Goal: Task Accomplishment & Management: Manage account settings

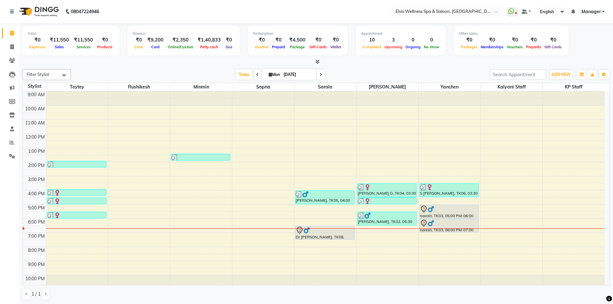
scroll to position [4, 0]
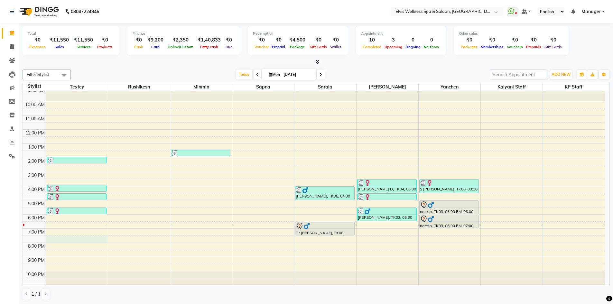
click at [68, 239] on div "9:00 AM 10:00 AM 11:00 AM 12:00 PM 1:00 PM 2:00 PM 3:00 PM 4:00 PM 5:00 PM 6:00…" at bounding box center [314, 186] width 582 height 198
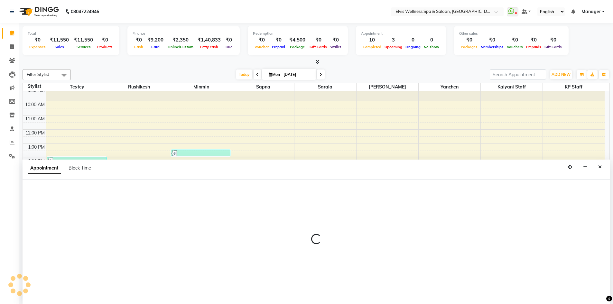
scroll to position [0, 0]
select select "46562"
select select "1170"
select select "tentative"
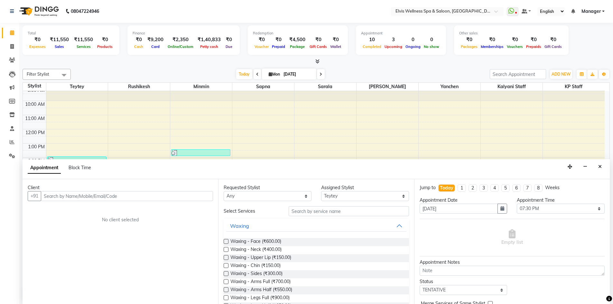
click at [95, 197] on input "text" at bounding box center [127, 196] width 172 height 10
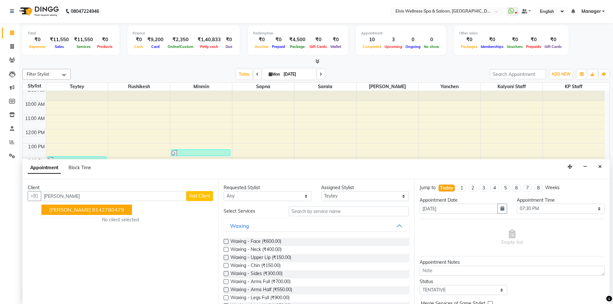
click at [94, 208] on ngb-highlight "9142780479" at bounding box center [108, 210] width 32 height 6
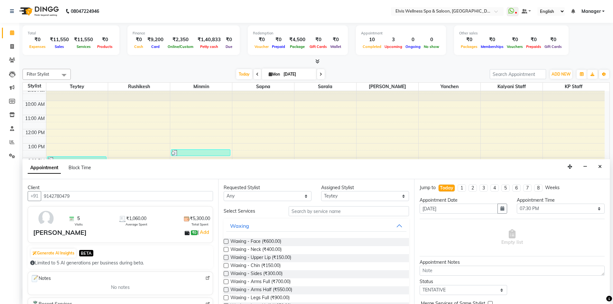
type input "9142780479"
click at [313, 211] on input "text" at bounding box center [349, 211] width 120 height 10
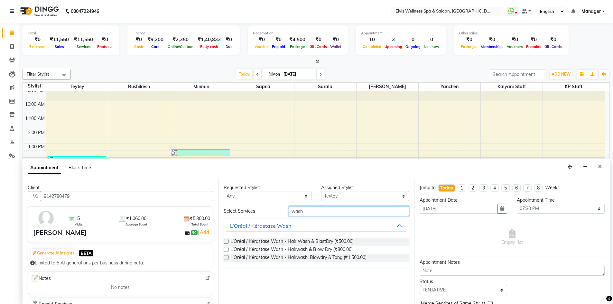
type input "wash"
click at [226, 250] on label at bounding box center [226, 249] width 5 height 5
click at [226, 250] on input "checkbox" at bounding box center [226, 250] width 4 height 4
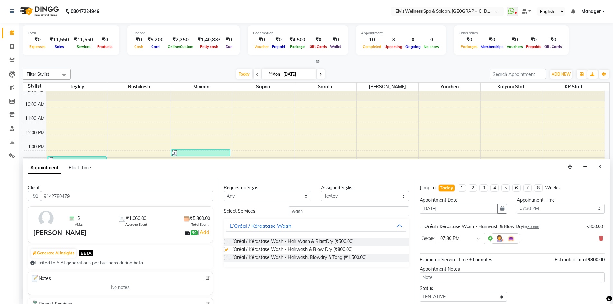
checkbox input "false"
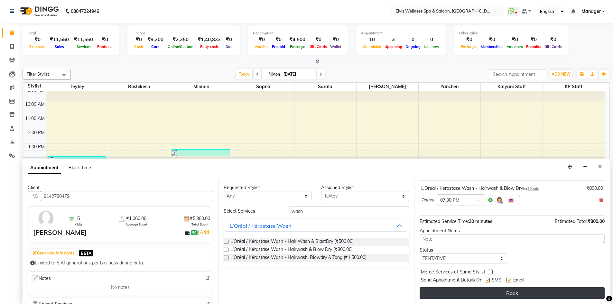
click at [514, 290] on button "Book" at bounding box center [512, 293] width 185 height 12
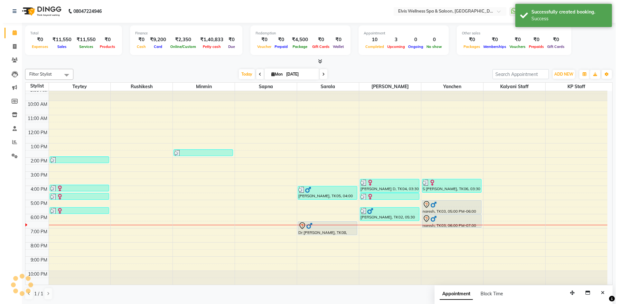
scroll to position [0, 0]
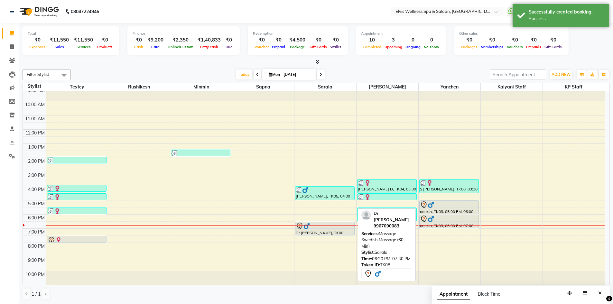
click at [320, 228] on div at bounding box center [325, 226] width 58 height 8
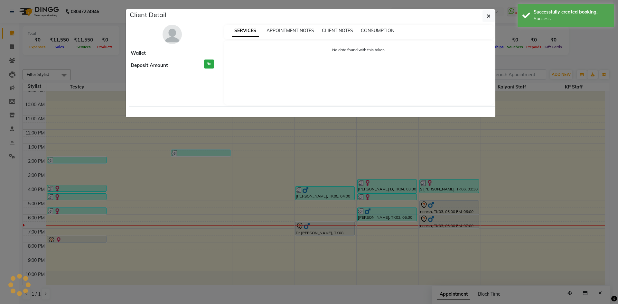
select select "7"
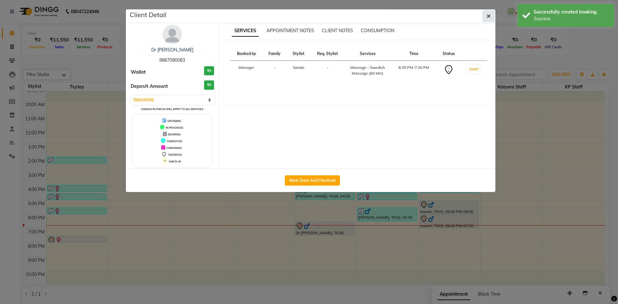
click at [489, 14] on icon "button" at bounding box center [488, 16] width 4 height 5
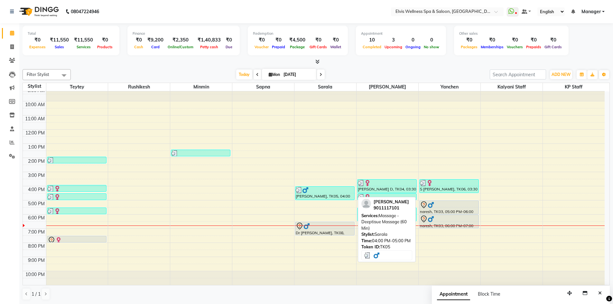
click at [324, 192] on div at bounding box center [325, 190] width 58 height 6
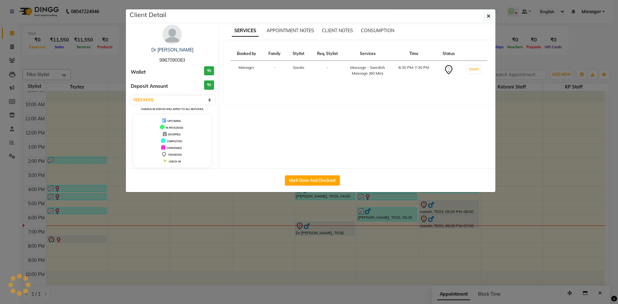
select select "3"
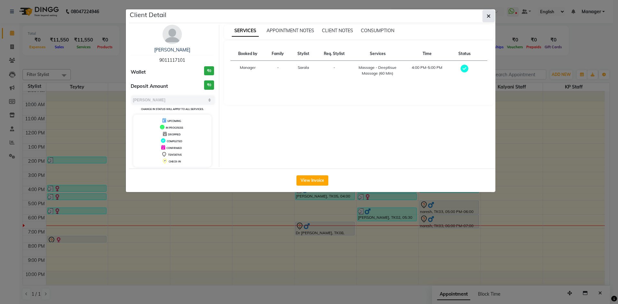
click at [485, 17] on button "button" at bounding box center [488, 16] width 12 height 12
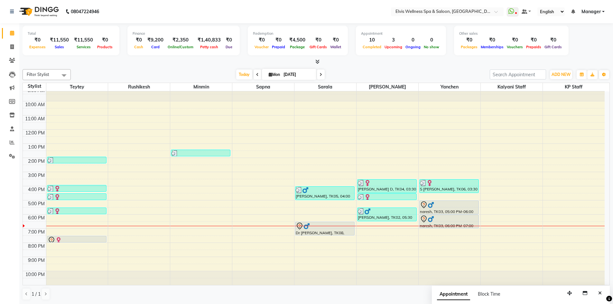
click at [319, 61] on icon at bounding box center [317, 61] width 4 height 5
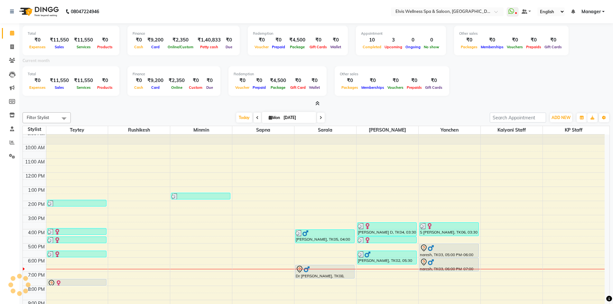
click at [317, 103] on icon at bounding box center [317, 103] width 4 height 5
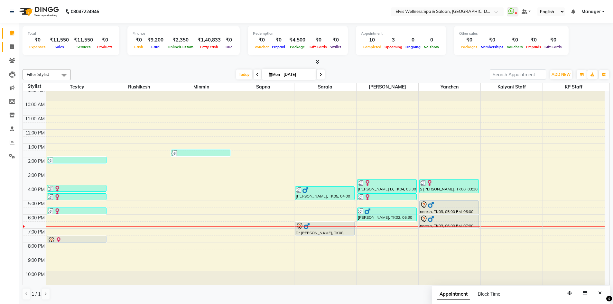
click at [14, 48] on icon at bounding box center [12, 46] width 4 height 5
select select "service"
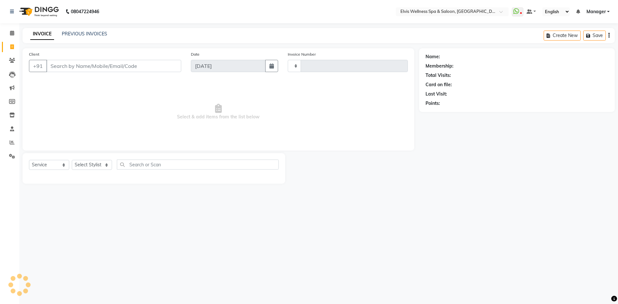
type input "1541"
select select "6269"
click at [72, 60] on input "Client" at bounding box center [113, 66] width 135 height 12
click at [11, 60] on icon at bounding box center [12, 60] width 6 height 5
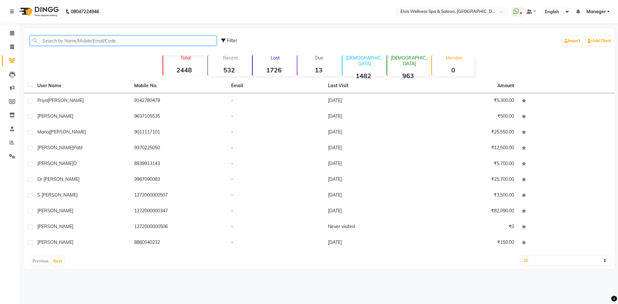
click at [50, 40] on input "text" at bounding box center [123, 41] width 186 height 10
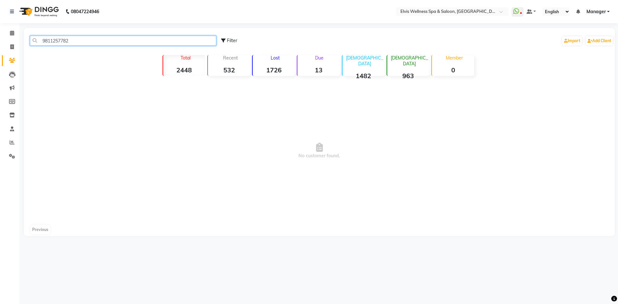
drag, startPoint x: 95, startPoint y: 43, endPoint x: 36, endPoint y: 37, distance: 58.6
click at [36, 37] on input "9811257782" at bounding box center [123, 41] width 186 height 10
type input "9811257782"
click at [14, 34] on icon at bounding box center [12, 33] width 4 height 5
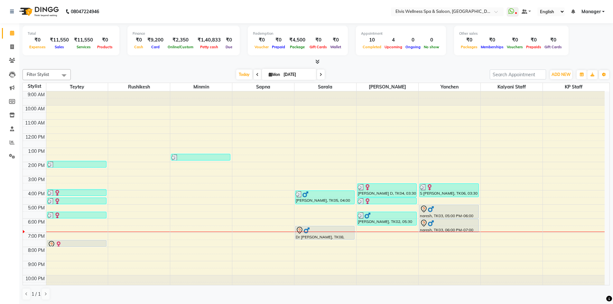
click at [319, 61] on icon at bounding box center [317, 61] width 4 height 5
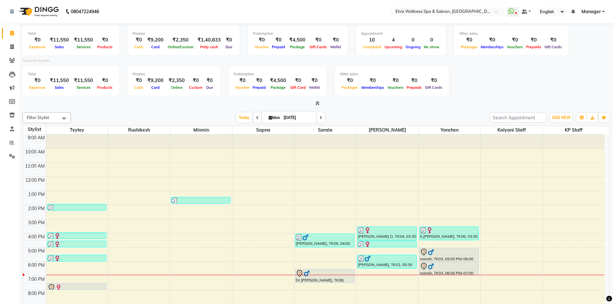
click at [319, 103] on icon at bounding box center [317, 103] width 4 height 5
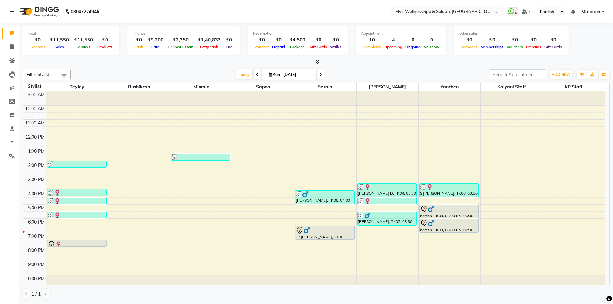
click at [319, 60] on icon at bounding box center [317, 61] width 4 height 5
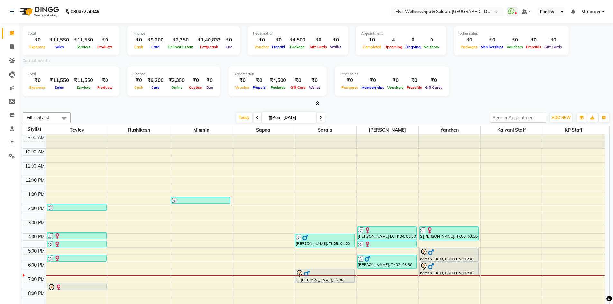
click at [319, 102] on icon at bounding box center [317, 103] width 4 height 5
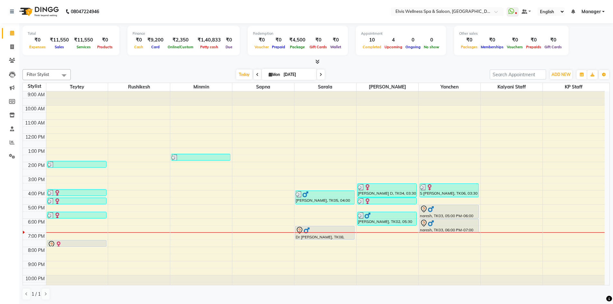
click at [318, 63] on icon at bounding box center [317, 61] width 4 height 5
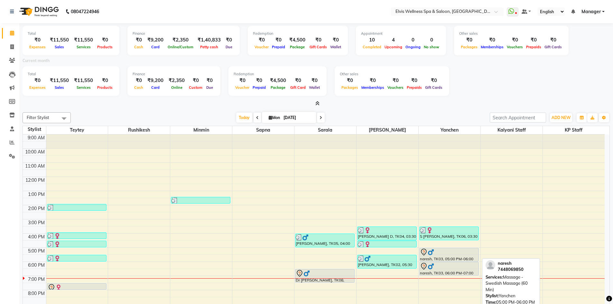
click at [425, 257] on div "naresh, TK03, 05:00 PM-06:00 PM, Massage - Swedish Massage (60 Min)" at bounding box center [449, 254] width 59 height 13
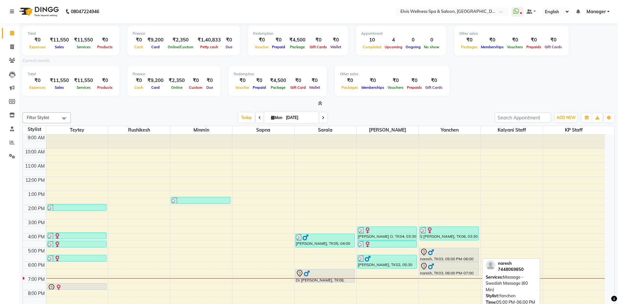
select select "7"
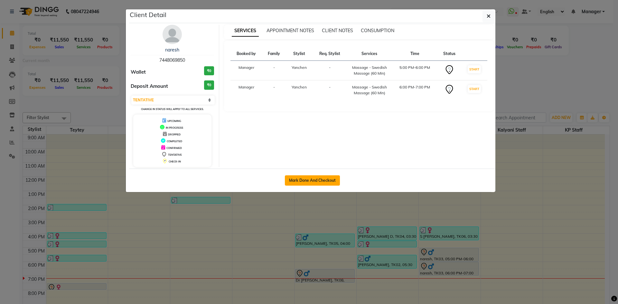
click at [322, 183] on button "Mark Done And Checkout" at bounding box center [312, 180] width 55 height 10
select select "6269"
select select "service"
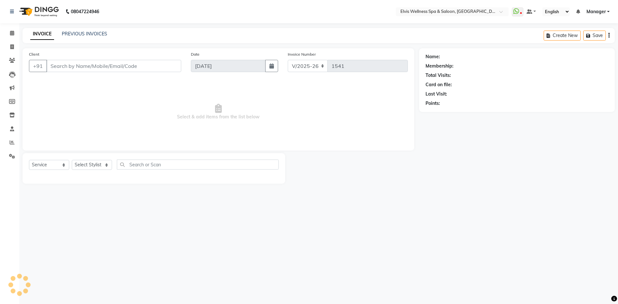
type input "7448069850"
select select "46456"
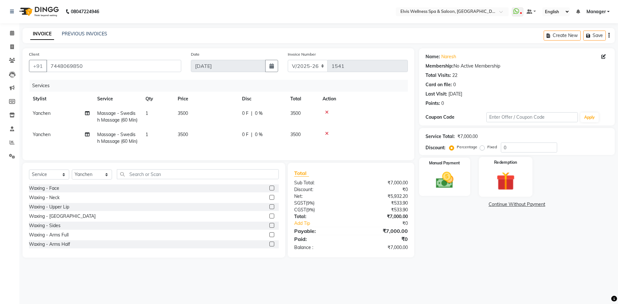
click at [497, 175] on img at bounding box center [505, 181] width 30 height 23
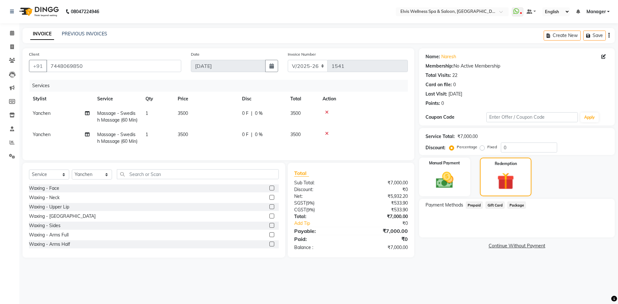
click at [219, 115] on td "3500" at bounding box center [206, 116] width 64 height 21
select select "46456"
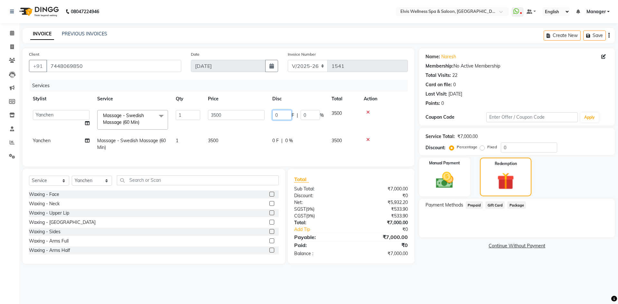
drag, startPoint x: 288, startPoint y: 117, endPoint x: 256, endPoint y: 116, distance: 31.9
click at [256, 116] on tr "Jitendra Bhandari Kalyani Staff KP Staff Manager Minmin Rushikesh Sapna Sarala …" at bounding box center [218, 119] width 379 height 27
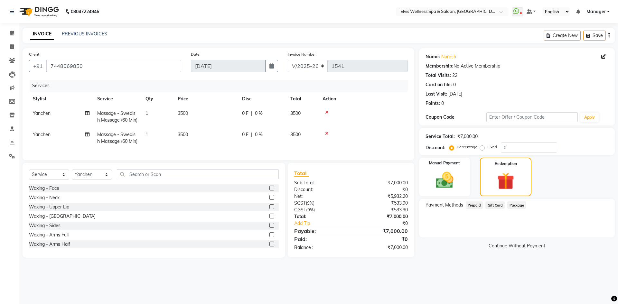
click at [263, 120] on td "0 F | 0 %" at bounding box center [262, 116] width 48 height 21
select select "46456"
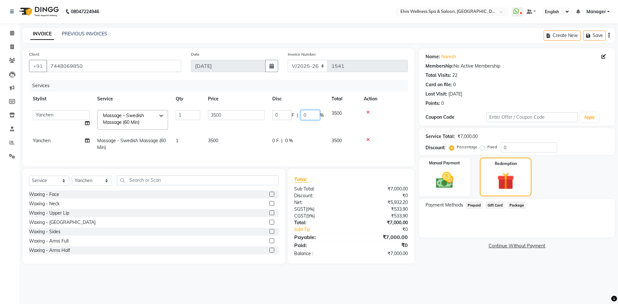
drag, startPoint x: 310, startPoint y: 116, endPoint x: 304, endPoint y: 116, distance: 5.5
click at [304, 116] on input "0" at bounding box center [310, 115] width 19 height 10
type input "100"
click at [303, 134] on tr "Yanchen Massage - Swedish Massage (60 Min) 1 3500 0 F | 0 % 3500" at bounding box center [218, 144] width 379 height 21
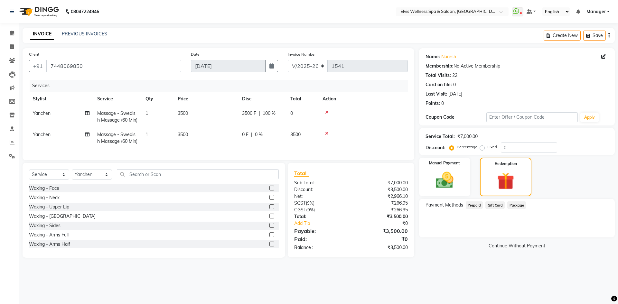
click at [278, 138] on div "0 F | 0 %" at bounding box center [262, 134] width 41 height 7
select select "46456"
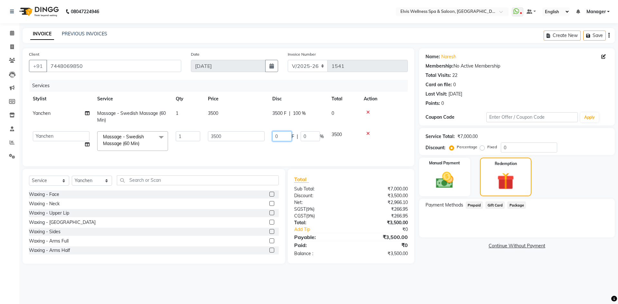
click at [288, 138] on input "0" at bounding box center [281, 136] width 19 height 10
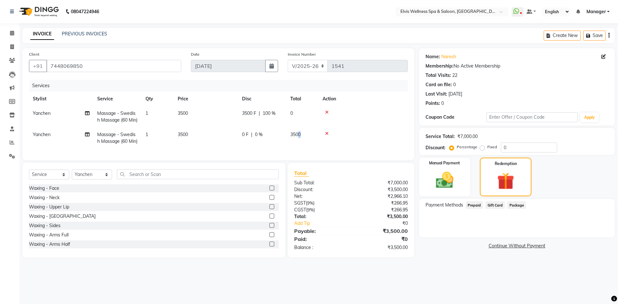
drag, startPoint x: 308, startPoint y: 136, endPoint x: 299, endPoint y: 136, distance: 9.0
click at [278, 138] on div "0 F | 0 %" at bounding box center [262, 134] width 41 height 7
select select "46456"
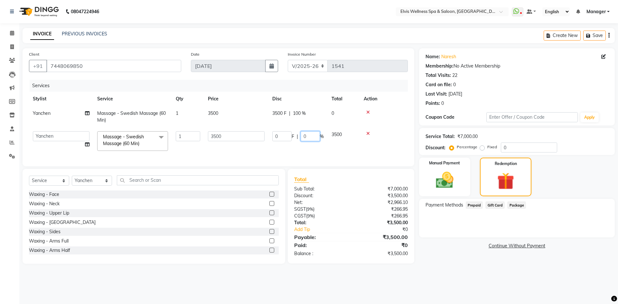
drag, startPoint x: 310, startPoint y: 136, endPoint x: 301, endPoint y: 136, distance: 8.7
click at [301, 136] on input "0" at bounding box center [310, 136] width 19 height 10
type input "100"
click at [348, 152] on tr "Jitendra Bhandari Kalyani Staff KP Staff Manager Minmin Rushikesh Sapna Sarala …" at bounding box center [218, 140] width 379 height 27
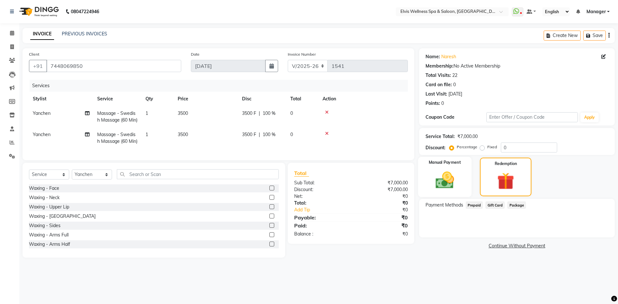
click at [444, 186] on img at bounding box center [445, 180] width 30 height 21
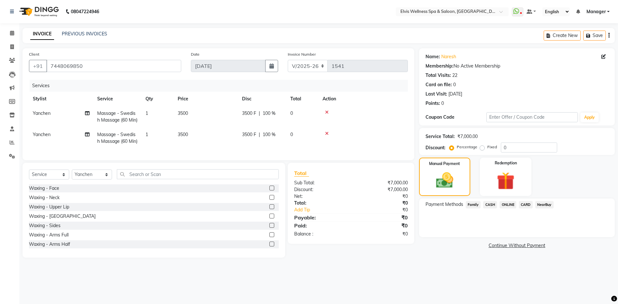
click at [490, 205] on span "CASH" at bounding box center [490, 204] width 14 height 7
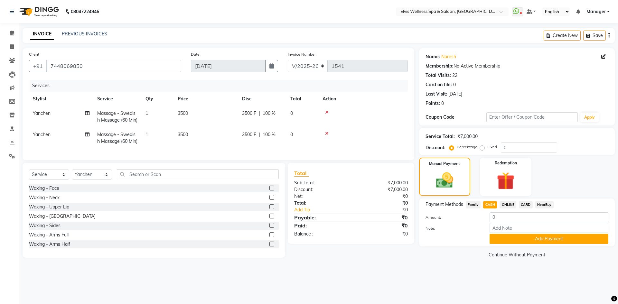
click at [505, 205] on span "ONLINE" at bounding box center [507, 204] width 17 height 7
click at [513, 235] on button "Add Payment" at bounding box center [548, 239] width 119 height 10
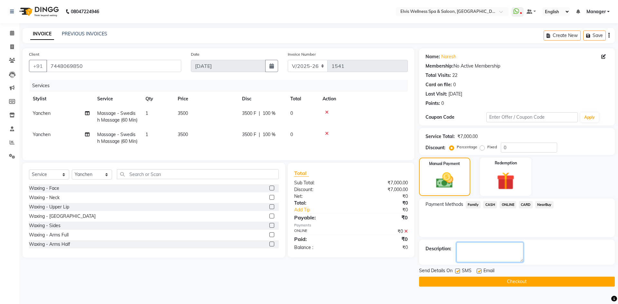
click at [464, 247] on textarea at bounding box center [489, 252] width 67 height 20
type textarea "member"
click at [470, 285] on button "Checkout" at bounding box center [517, 282] width 196 height 10
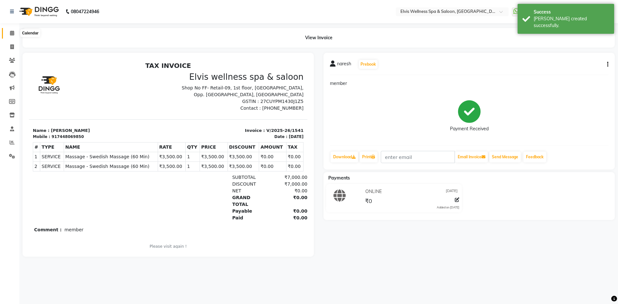
click at [14, 32] on icon at bounding box center [12, 33] width 4 height 5
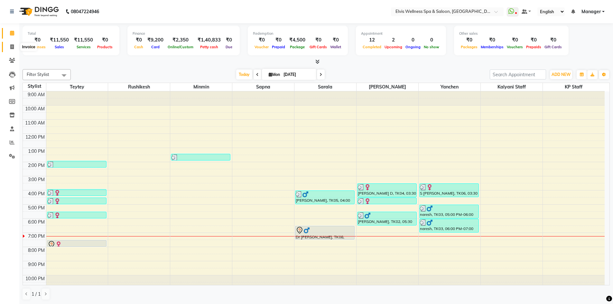
click at [14, 48] on icon at bounding box center [12, 46] width 4 height 5
select select "service"
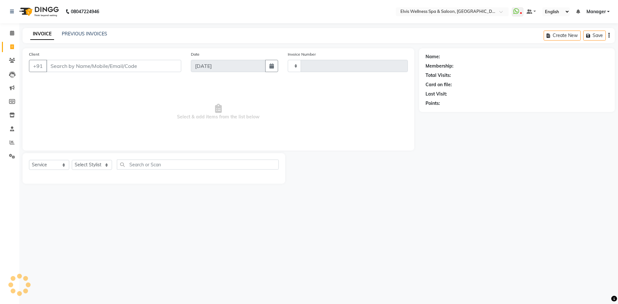
type input "1542"
select select "6269"
click at [83, 63] on input "Client" at bounding box center [113, 66] width 135 height 12
type input "9"
type input "praful rohan mitla"
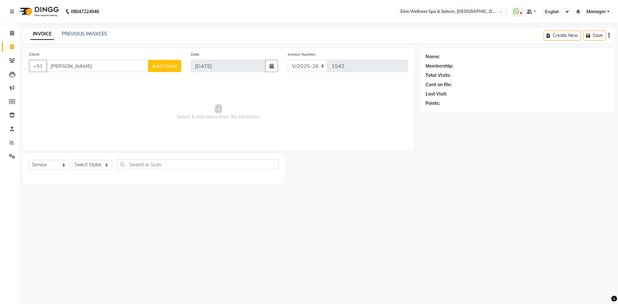
click at [167, 67] on span "Add Client" at bounding box center [164, 66] width 25 height 6
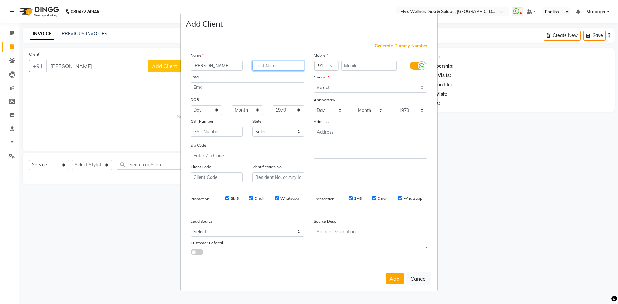
click at [280, 64] on input "text" at bounding box center [278, 66] width 52 height 10
click at [274, 66] on input "text" at bounding box center [278, 66] width 52 height 10
click at [314, 84] on select "Select Male Female Other Prefer Not To Say" at bounding box center [371, 88] width 114 height 10
select select "male"
click at [314, 83] on select "Select Male Female Other Prefer Not To Say" at bounding box center [371, 88] width 114 height 10
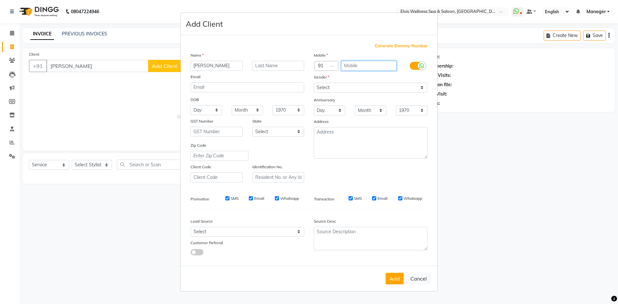
click at [351, 66] on input "text" at bounding box center [369, 66] width 56 height 10
type input "9736444111"
click at [390, 281] on button "Add" at bounding box center [394, 279] width 18 height 12
type input "9736444111"
select select
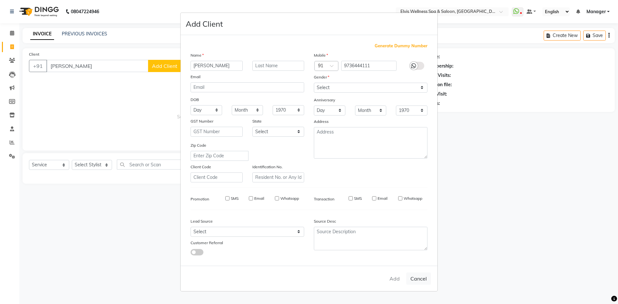
select select
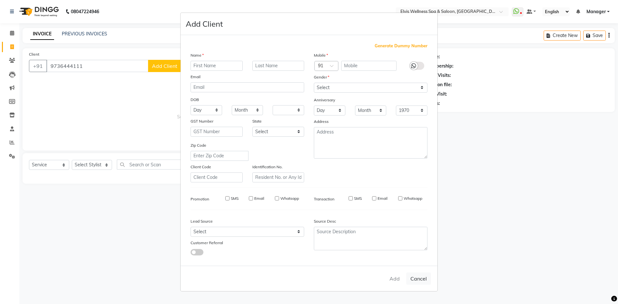
select select
checkbox input "false"
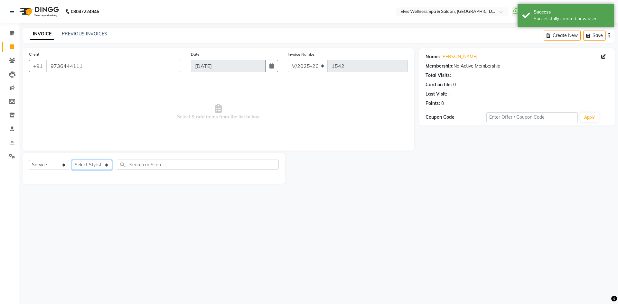
click at [96, 166] on select "Select Stylist Jitendra Bhandari Kalyani Staff KP Staff Manager Minmin Rushikes…" at bounding box center [92, 165] width 40 height 10
select select "46456"
click at [72, 160] on select "Select Stylist Jitendra Bhandari Kalyani Staff KP Staff Manager Minmin Rushikes…" at bounding box center [92, 165] width 40 height 10
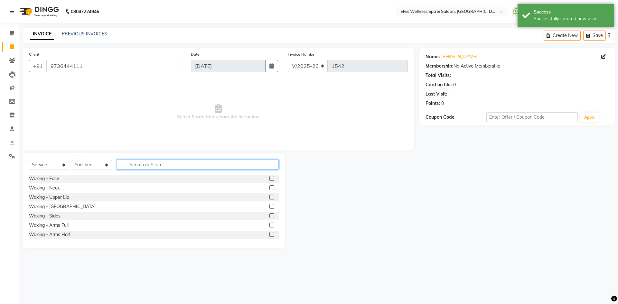
click at [149, 166] on input "text" at bounding box center [198, 165] width 162 height 10
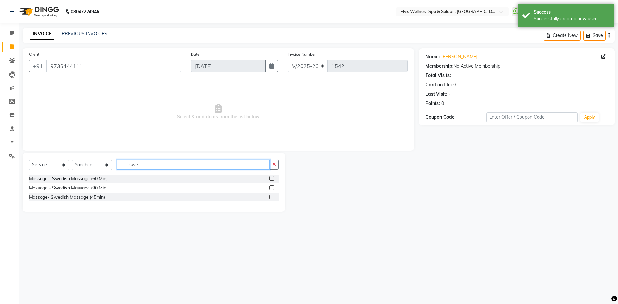
type input "swe"
click at [271, 180] on label at bounding box center [271, 178] width 5 height 5
click at [271, 180] on input "checkbox" at bounding box center [271, 179] width 4 height 4
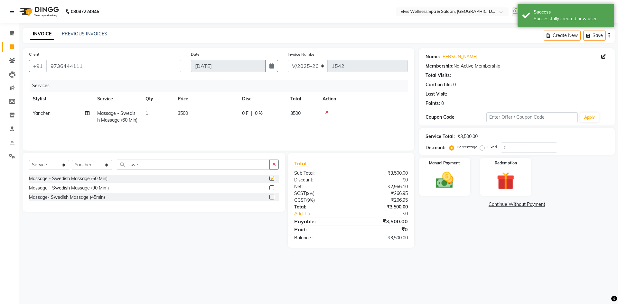
checkbox input "false"
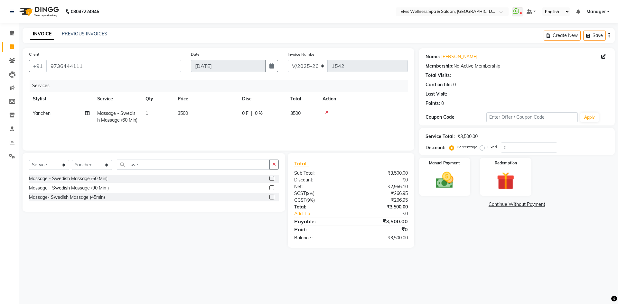
click at [243, 116] on span "0 F" at bounding box center [245, 113] width 6 height 7
select select "46456"
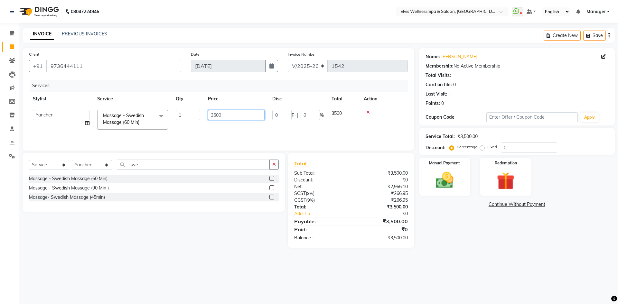
drag, startPoint x: 237, startPoint y: 114, endPoint x: 182, endPoint y: 114, distance: 55.7
click at [182, 114] on tr "Jitendra Bhandari Kalyani Staff KP Staff Manager Minmin Rushikesh Sapna Sarala …" at bounding box center [218, 119] width 379 height 27
type input "2500"
click at [430, 169] on div "Manual Payment" at bounding box center [444, 177] width 53 height 40
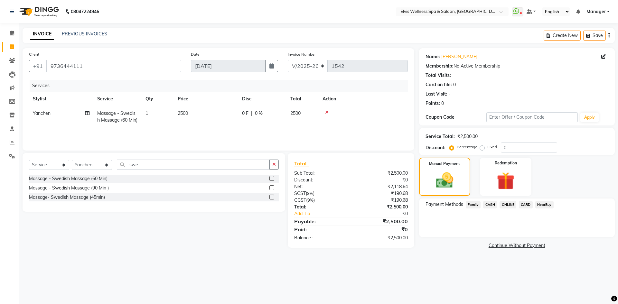
click at [491, 203] on span "CASH" at bounding box center [490, 204] width 14 height 7
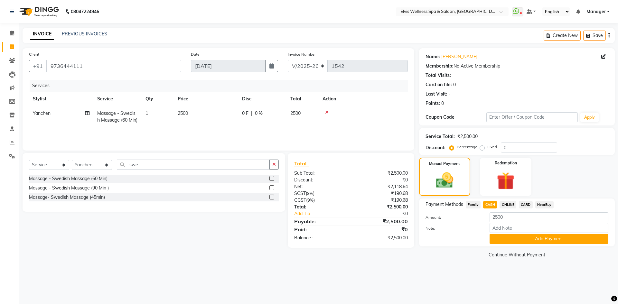
click at [517, 248] on div "Name: Praful Rohan Mitla Membership: No Active Membership Total Visits: Card on…" at bounding box center [519, 153] width 200 height 211
click at [517, 238] on button "Add Payment" at bounding box center [548, 239] width 119 height 10
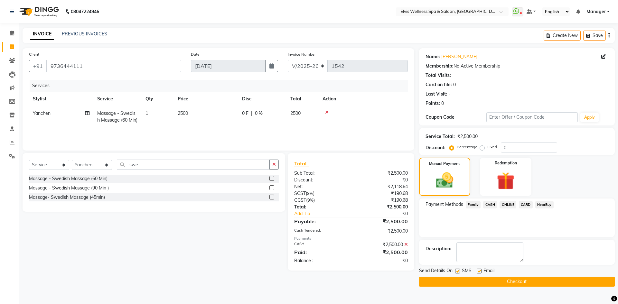
drag, startPoint x: 511, startPoint y: 275, endPoint x: 511, endPoint y: 279, distance: 3.6
click at [511, 276] on div "Send Details On SMS Email Checkout" at bounding box center [517, 276] width 196 height 19
click at [511, 280] on button "Checkout" at bounding box center [517, 282] width 196 height 10
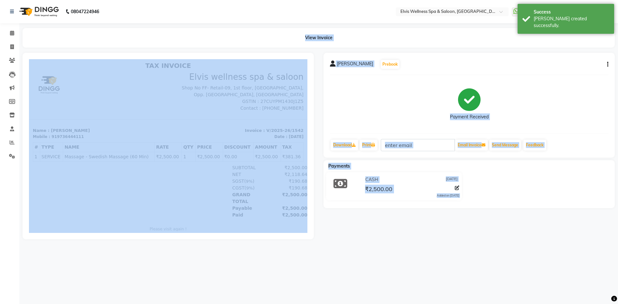
click at [418, 248] on main "View Invoice praful rohan mitla Prebook Payment Received Download Print Email I…" at bounding box center [318, 138] width 598 height 221
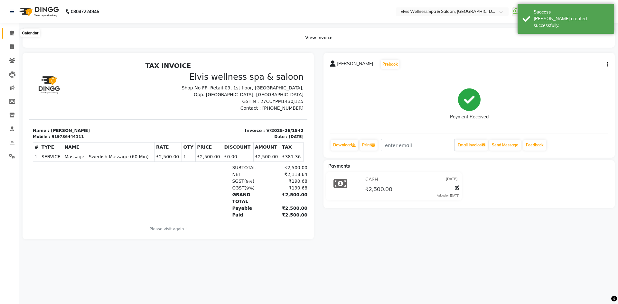
click at [12, 33] on icon at bounding box center [12, 33] width 4 height 5
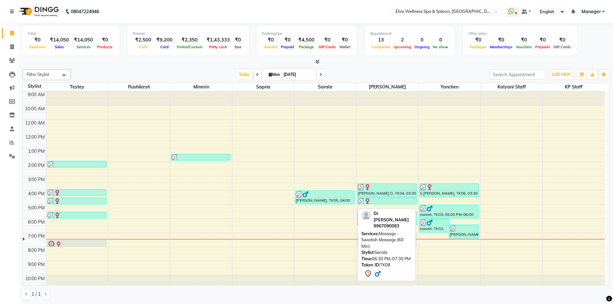
drag, startPoint x: 331, startPoint y: 232, endPoint x: 384, endPoint y: 239, distance: 53.6
click at [384, 239] on div "Filter Stylist Select All Teytey Rushikesh Minmin Sapna Sarala SUMITRA Yanchen …" at bounding box center [316, 185] width 587 height 236
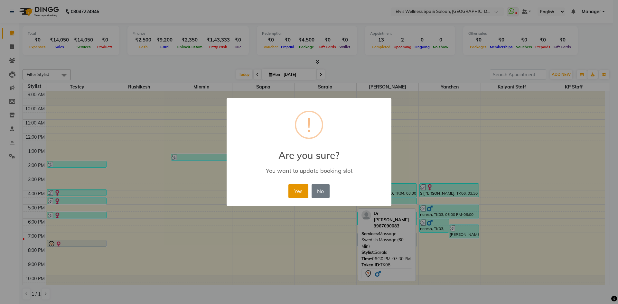
click at [291, 193] on button "Yes" at bounding box center [298, 191] width 20 height 14
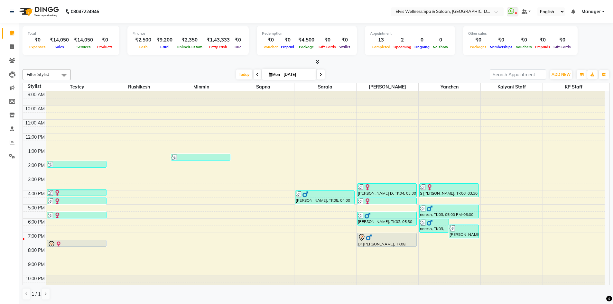
click at [320, 74] on icon at bounding box center [320, 75] width 3 height 4
type input "02-09-2025"
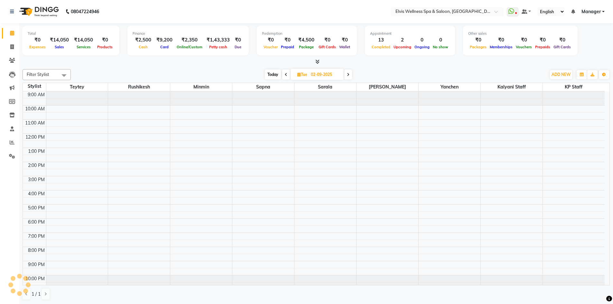
scroll to position [4, 0]
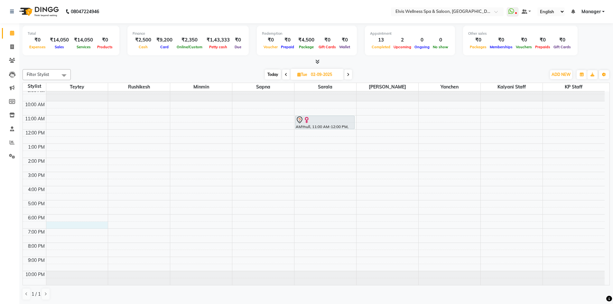
click at [60, 225] on div "9:00 AM 10:00 AM 11:00 AM 12:00 PM 1:00 PM 2:00 PM 3:00 PM 4:00 PM 5:00 PM 6:00…" at bounding box center [314, 186] width 582 height 198
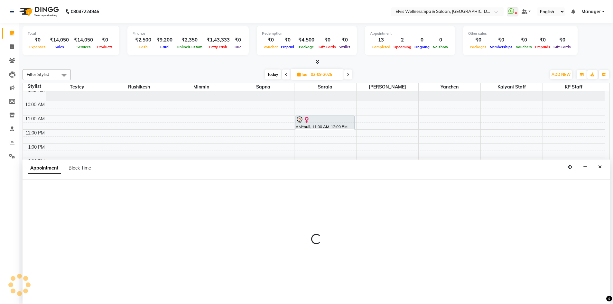
scroll to position [0, 0]
select select "46562"
select select "1110"
select select "tentative"
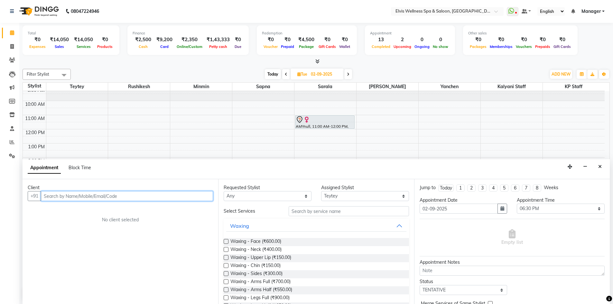
click at [84, 194] on input "text" at bounding box center [127, 196] width 172 height 10
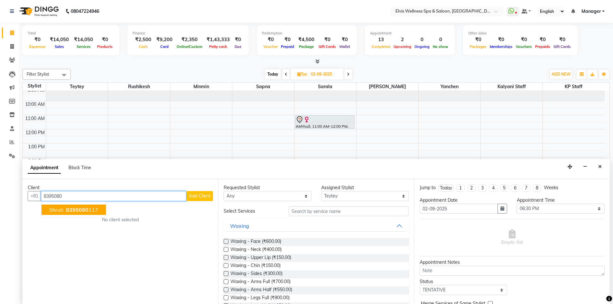
click at [73, 209] on span "8395080" at bounding box center [77, 210] width 23 height 6
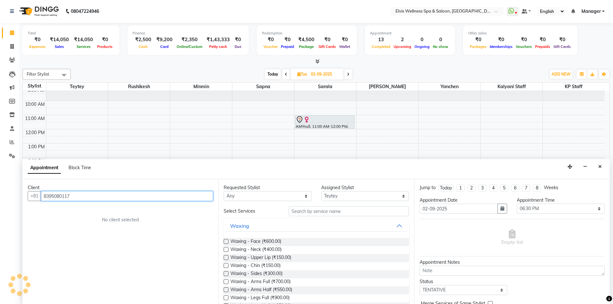
type input "8395080117"
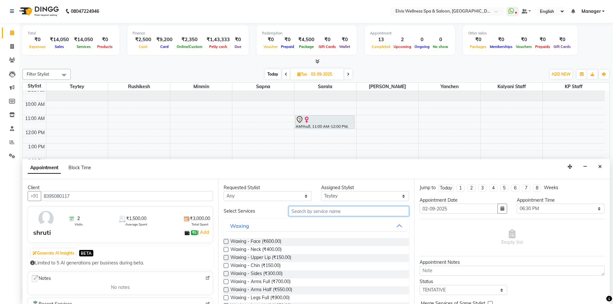
click at [325, 211] on input "text" at bounding box center [349, 211] width 120 height 10
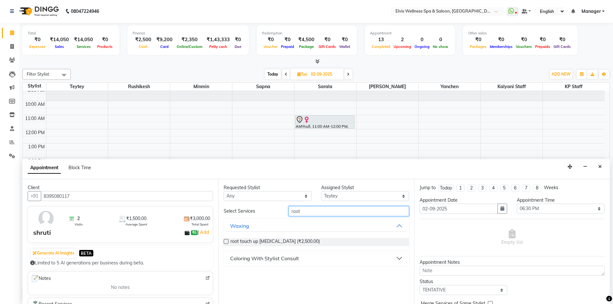
type input "root"
click at [225, 241] on label at bounding box center [226, 241] width 5 height 5
click at [225, 241] on input "checkbox" at bounding box center [226, 242] width 4 height 4
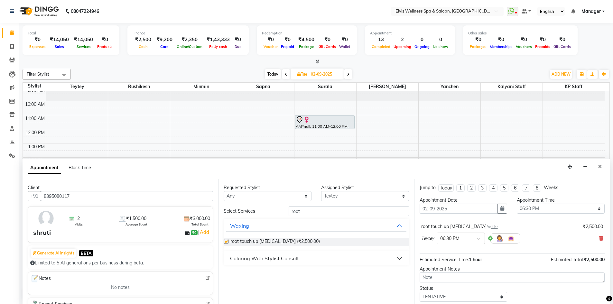
checkbox input "false"
click at [599, 239] on icon at bounding box center [601, 238] width 4 height 5
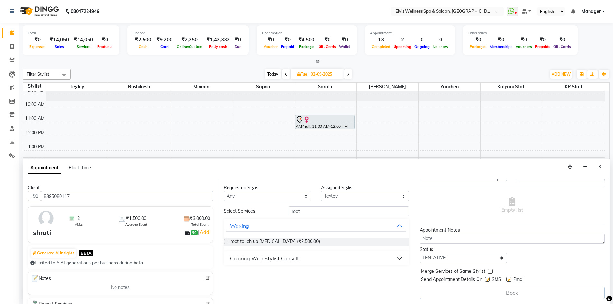
scroll to position [0, 0]
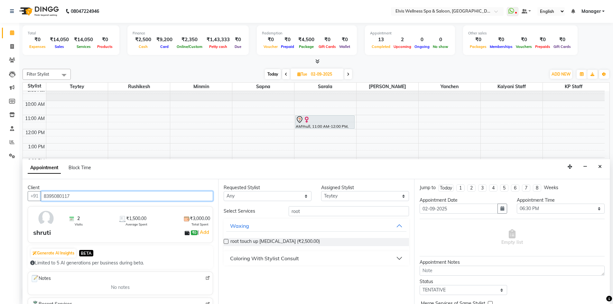
drag, startPoint x: 82, startPoint y: 197, endPoint x: 19, endPoint y: 197, distance: 63.1
click at [19, 197] on app-home "08047224946 Select Location × Elvis Wellness Spa & Saloon, Lohegaon WhatsApp St…" at bounding box center [306, 152] width 613 height 304
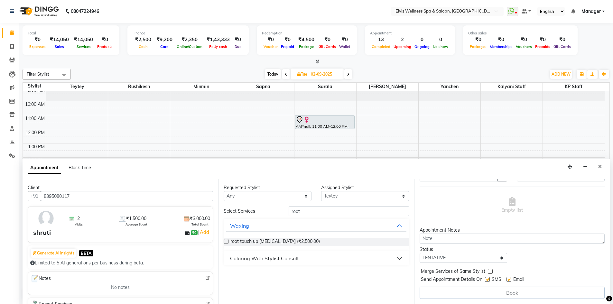
click at [344, 256] on button "Coloring With Stylist Consult" at bounding box center [316, 259] width 180 height 12
click at [225, 276] on label at bounding box center [226, 274] width 5 height 5
click at [225, 276] on input "checkbox" at bounding box center [226, 275] width 4 height 4
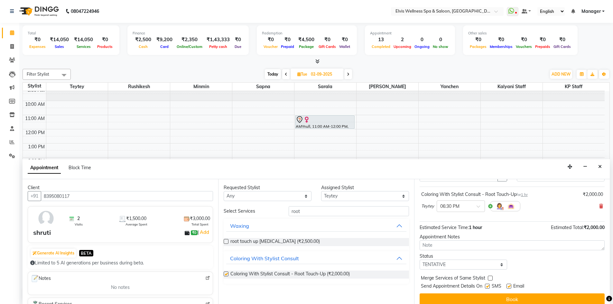
checkbox input "false"
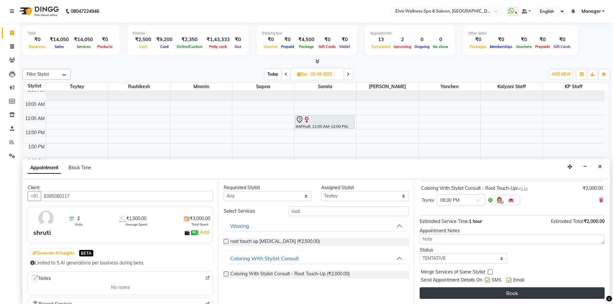
click at [528, 292] on button "Book" at bounding box center [512, 293] width 185 height 12
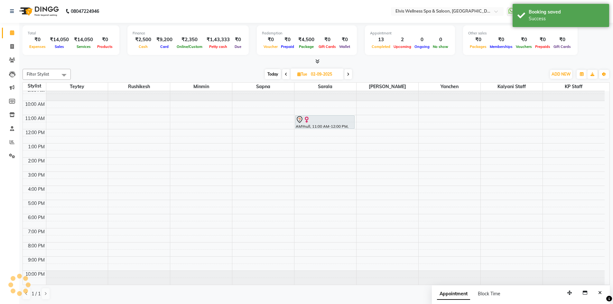
scroll to position [0, 0]
click at [276, 73] on span "Today" at bounding box center [273, 74] width 16 height 10
type input "[DATE]"
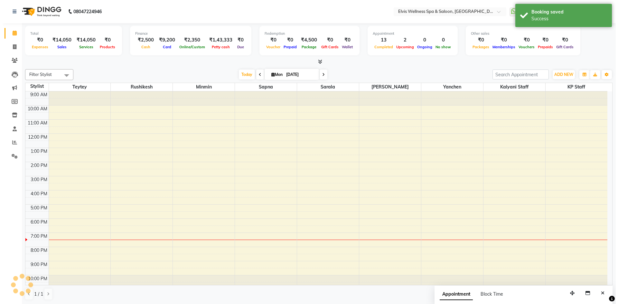
scroll to position [4, 0]
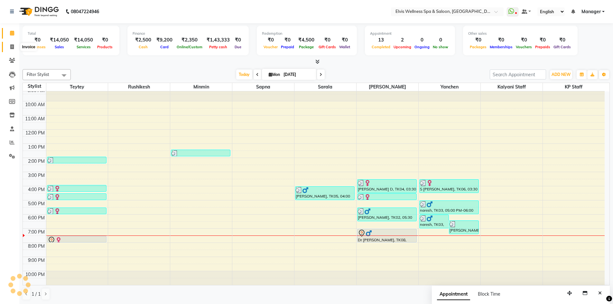
click at [15, 44] on span at bounding box center [11, 46] width 11 height 7
select select "service"
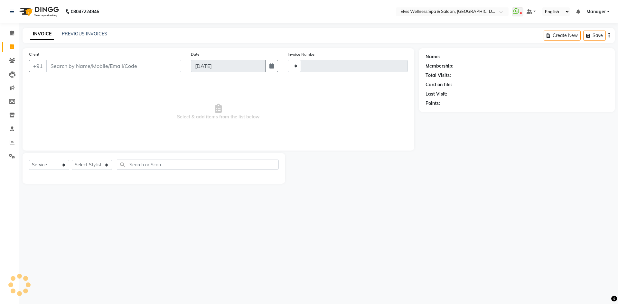
type input "1543"
select select "6269"
click at [70, 65] on input "Client" at bounding box center [113, 66] width 135 height 12
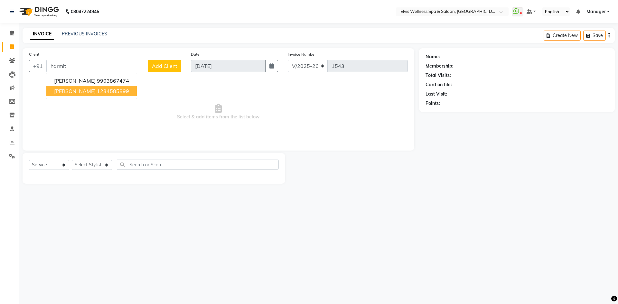
click at [97, 92] on ngb-highlight "1234585899" at bounding box center [113, 91] width 32 height 6
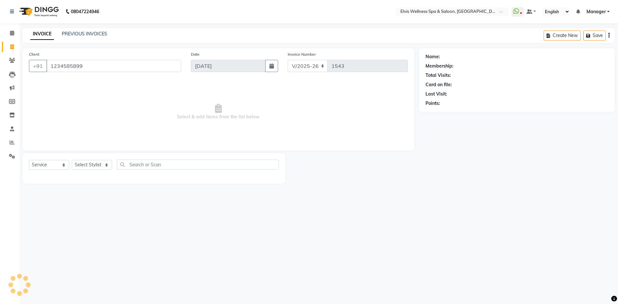
type input "1234585899"
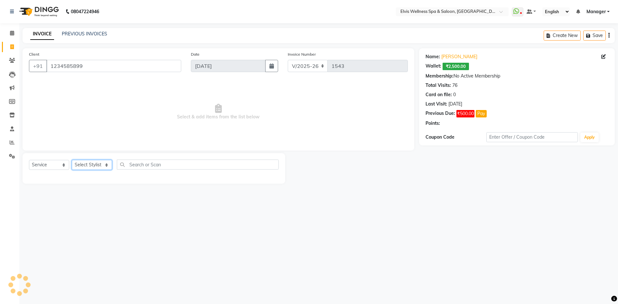
click at [93, 166] on select "Select Stylist Jitendra Bhandari Kalyani Staff KP Staff Manager Minmin Rushikes…" at bounding box center [92, 165] width 40 height 10
select select "46461"
click at [72, 160] on select "Select Stylist Jitendra Bhandari Kalyani Staff KP Staff Manager Minmin Rushikes…" at bounding box center [92, 165] width 40 height 10
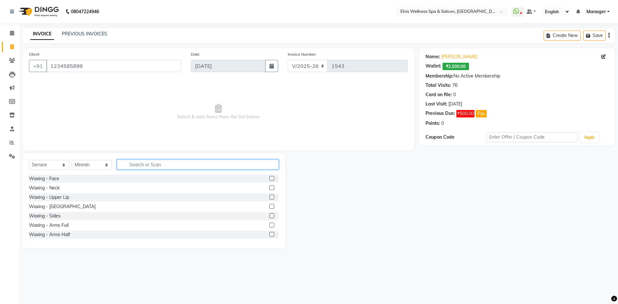
click at [140, 165] on input "text" at bounding box center [198, 165] width 162 height 10
type input "foot"
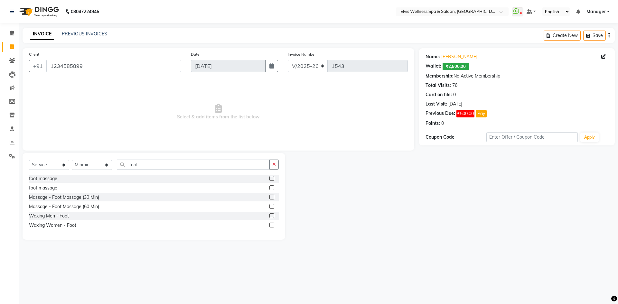
click at [271, 197] on label at bounding box center [271, 197] width 5 height 5
click at [271, 197] on input "checkbox" at bounding box center [271, 197] width 4 height 4
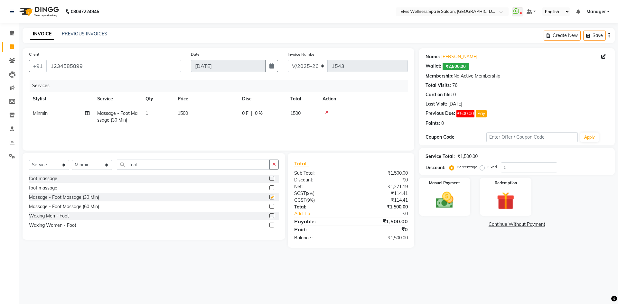
checkbox input "false"
click at [85, 165] on select "Select Stylist Jitendra Bhandari Kalyani Staff KP Staff Manager Minmin Rushikes…" at bounding box center [92, 165] width 40 height 10
select select "71671"
click at [72, 160] on select "Select Stylist Jitendra Bhandari Kalyani Staff KP Staff Manager Minmin Rushikes…" at bounding box center [92, 165] width 40 height 10
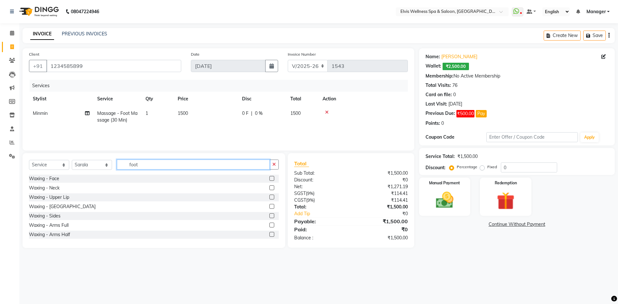
click at [151, 167] on input "foot" at bounding box center [193, 165] width 153 height 10
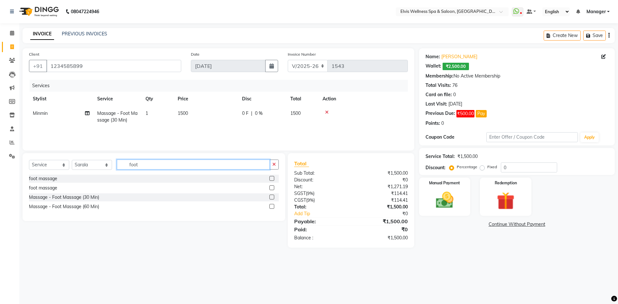
type input "foot"
click at [270, 196] on label at bounding box center [271, 197] width 5 height 5
click at [270, 196] on input "checkbox" at bounding box center [271, 197] width 4 height 4
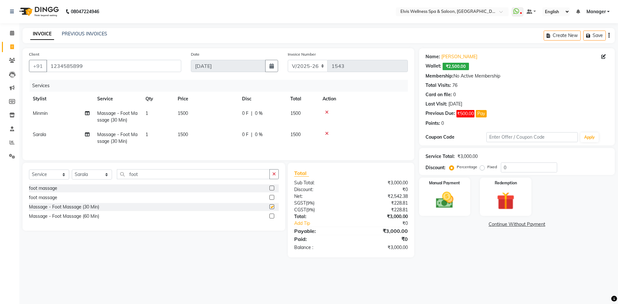
checkbox input "false"
click at [190, 118] on td "1500" at bounding box center [206, 116] width 64 height 21
select select "46461"
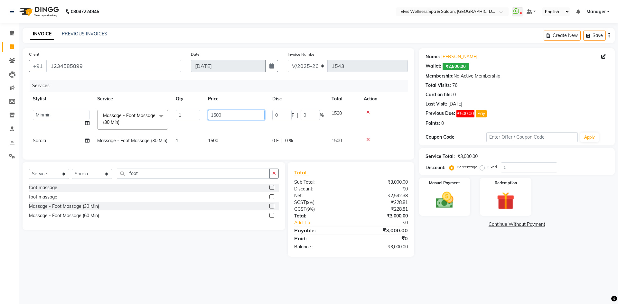
drag, startPoint x: 232, startPoint y: 112, endPoint x: 193, endPoint y: 109, distance: 38.4
click at [193, 109] on tr "Jitendra Bhandari Kalyani Staff KP Staff Manager Minmin Rushikesh Sapna Sarala …" at bounding box center [218, 119] width 379 height 27
type input "1000"
click at [235, 141] on td "1500" at bounding box center [236, 141] width 64 height 14
select select "71671"
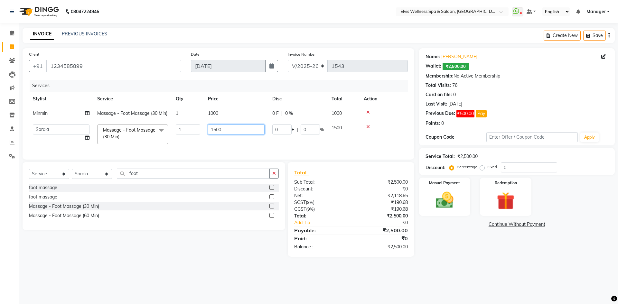
drag, startPoint x: 236, startPoint y: 130, endPoint x: 177, endPoint y: 117, distance: 60.8
click at [177, 117] on tbody "Minmin Massage - Foot Massage (30 Min) 1 1000 0 F | 0 % 1000 Jitendra Bhandari …" at bounding box center [218, 127] width 379 height 42
type input "1000"
click at [202, 142] on tr "Jitendra Bhandari Kalyani Staff KP Staff Manager Minmin Rushikesh Sapna Sarala …" at bounding box center [218, 134] width 379 height 27
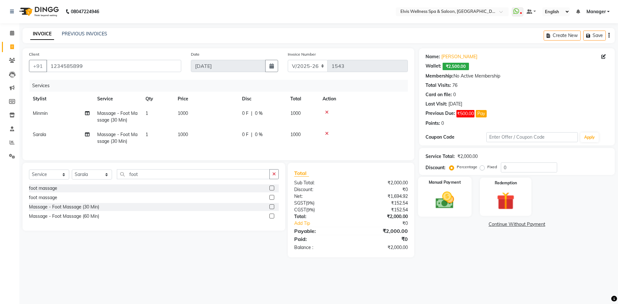
click at [441, 207] on img at bounding box center [445, 200] width 30 height 21
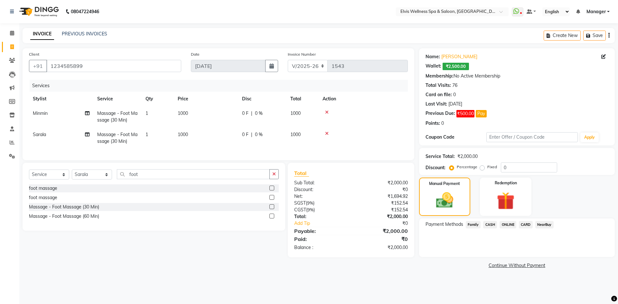
click at [494, 225] on span "CASH" at bounding box center [490, 224] width 14 height 7
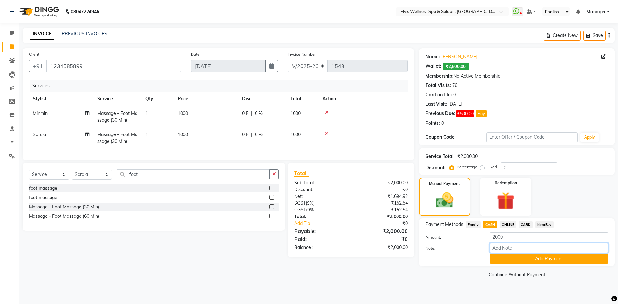
click at [509, 250] on input "Note:" at bounding box center [548, 248] width 119 height 10
click at [509, 259] on button "Add Payment" at bounding box center [548, 259] width 119 height 10
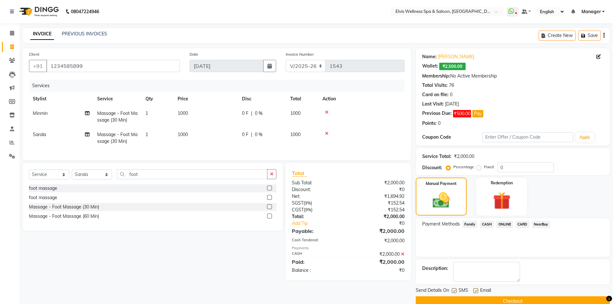
click at [513, 296] on button "Checkout" at bounding box center [513, 301] width 194 height 10
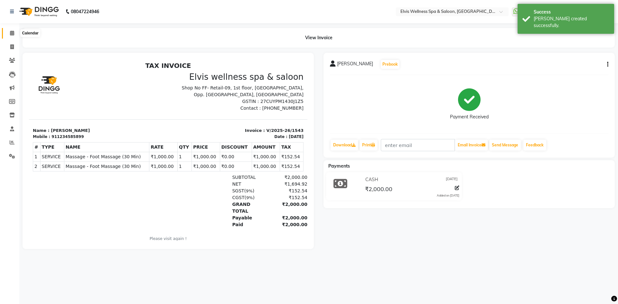
click at [13, 33] on icon at bounding box center [12, 33] width 4 height 5
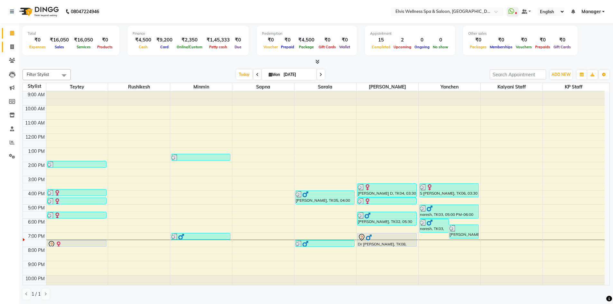
click at [11, 43] on link "Invoice" at bounding box center [9, 47] width 15 height 11
select select "service"
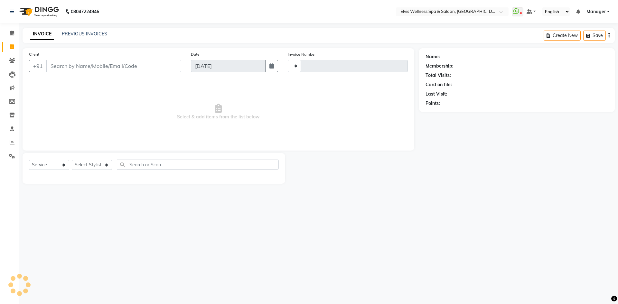
type input "1544"
select select "6269"
click at [70, 66] on input "Client" at bounding box center [113, 66] width 135 height 12
type input "9890272085"
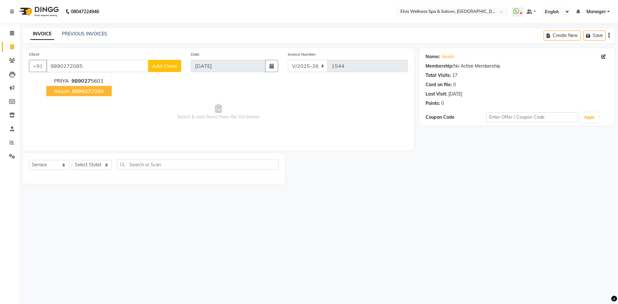
click at [104, 91] on button "Akash 989027 2085" at bounding box center [78, 91] width 65 height 10
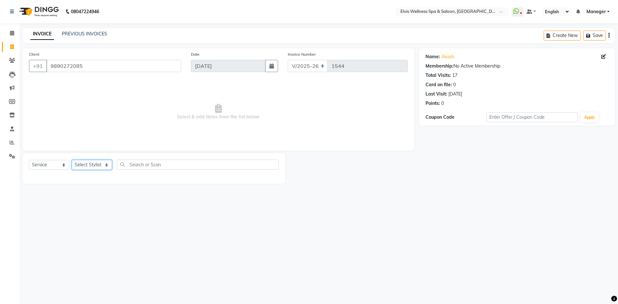
click at [93, 161] on select "Select Stylist Jitendra Bhandari Kalyani Staff KP Staff Manager Minmin Rushikes…" at bounding box center [92, 165] width 40 height 10
select select "46562"
click at [72, 160] on select "Select Stylist Jitendra Bhandari Kalyani Staff KP Staff Manager Minmin Rushikes…" at bounding box center [92, 165] width 40 height 10
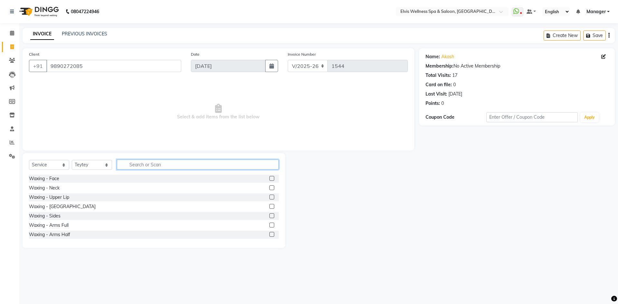
click at [143, 161] on input "text" at bounding box center [198, 165] width 162 height 10
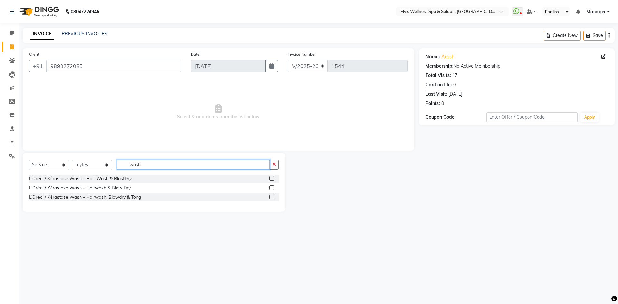
type input "wash"
click at [271, 179] on label at bounding box center [271, 178] width 5 height 5
click at [271, 179] on input "checkbox" at bounding box center [271, 179] width 4 height 4
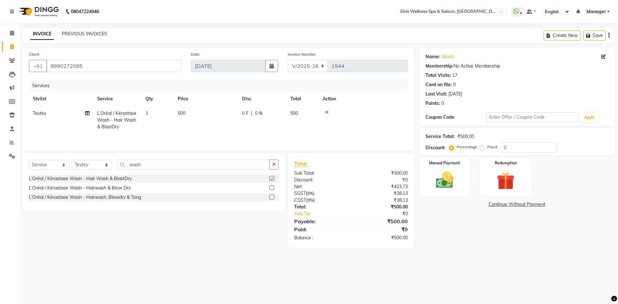
checkbox input "false"
click at [452, 174] on img at bounding box center [445, 180] width 30 height 21
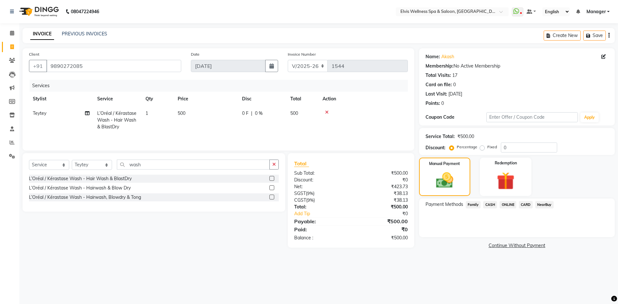
click at [502, 202] on span "ONLINE" at bounding box center [507, 204] width 17 height 7
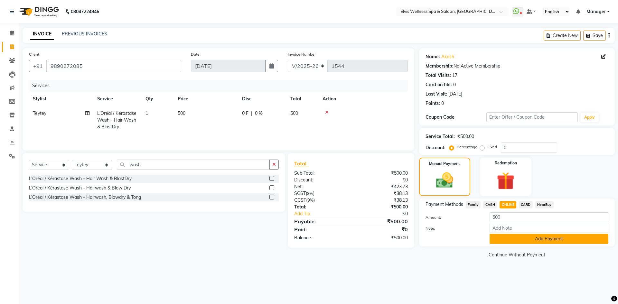
click at [522, 237] on button "Add Payment" at bounding box center [548, 239] width 119 height 10
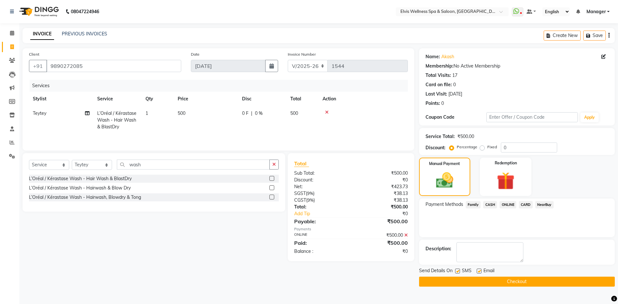
click at [523, 282] on button "Checkout" at bounding box center [517, 282] width 196 height 10
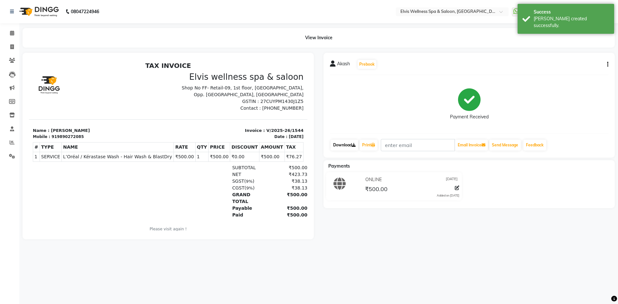
click at [346, 143] on link "Download" at bounding box center [344, 145] width 28 height 11
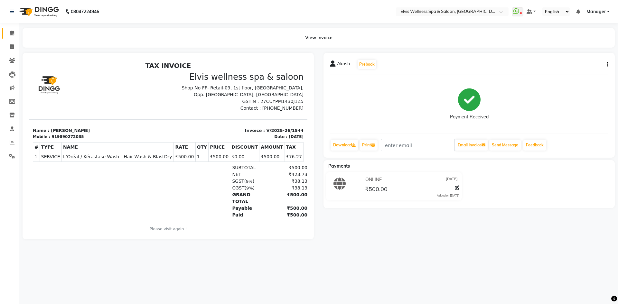
drag, startPoint x: 11, startPoint y: 27, endPoint x: 11, endPoint y: 31, distance: 3.5
click at [11, 28] on li "Calendar" at bounding box center [9, 33] width 19 height 14
click at [11, 31] on icon at bounding box center [12, 33] width 4 height 5
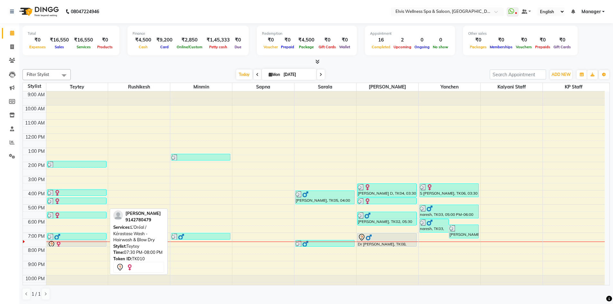
click at [79, 243] on div at bounding box center [77, 245] width 58 height 8
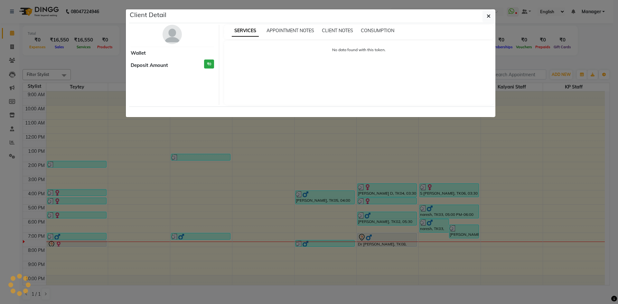
select select "7"
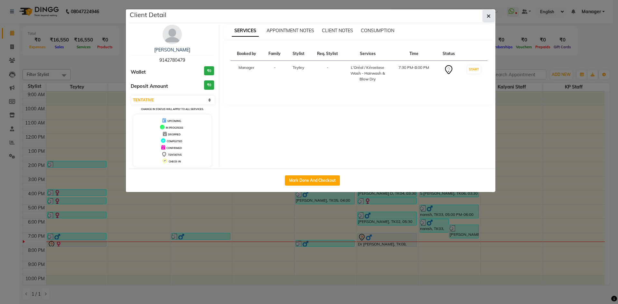
click at [489, 19] on span "button" at bounding box center [488, 16] width 4 height 6
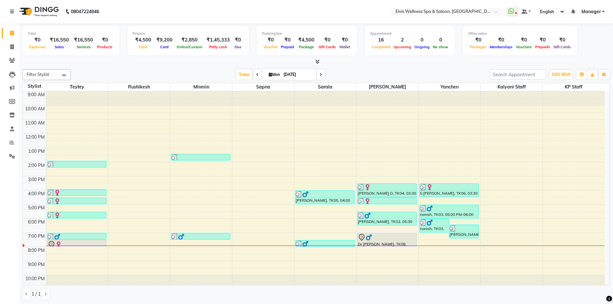
click at [318, 61] on icon at bounding box center [317, 61] width 4 height 5
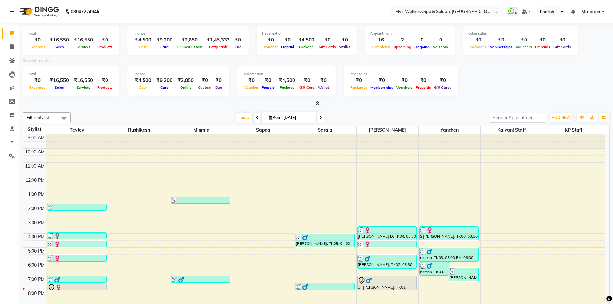
click at [315, 101] on icon at bounding box center [317, 103] width 4 height 5
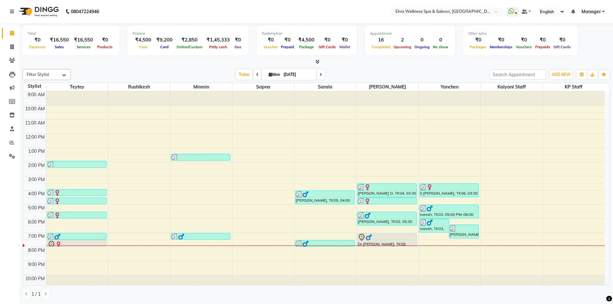
click at [320, 74] on icon at bounding box center [320, 75] width 3 height 4
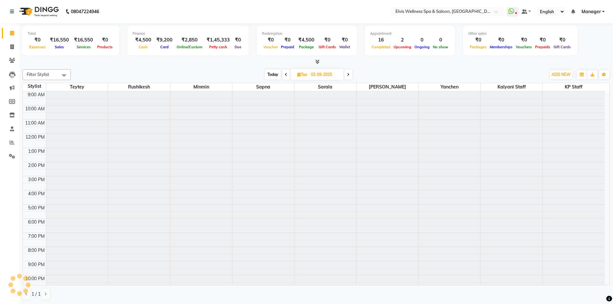
scroll to position [4, 0]
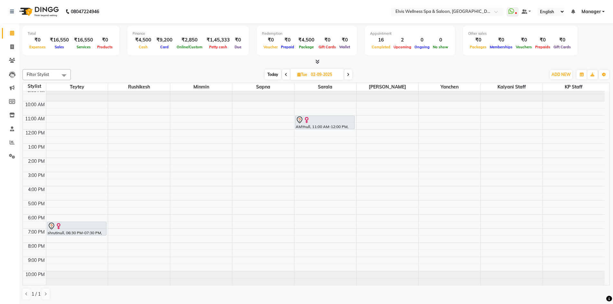
click at [285, 75] on icon at bounding box center [286, 75] width 3 height 4
type input "[DATE]"
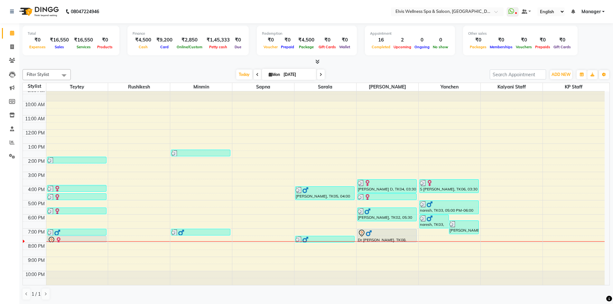
click at [316, 60] on icon at bounding box center [317, 61] width 4 height 5
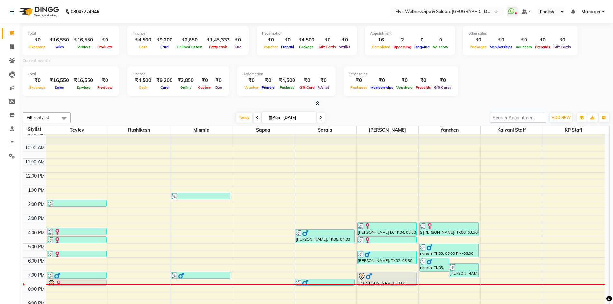
click at [316, 101] on icon at bounding box center [317, 103] width 4 height 5
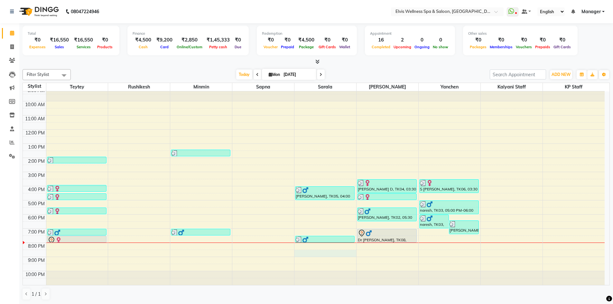
click at [337, 251] on div "9:00 AM 10:00 AM 11:00 AM 12:00 PM 1:00 PM 2:00 PM 3:00 PM 4:00 PM 5:00 PM 6:00…" at bounding box center [314, 186] width 582 height 198
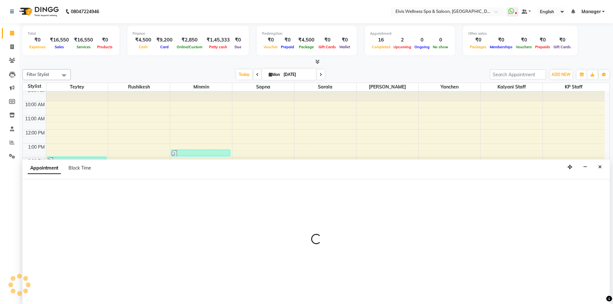
scroll to position [0, 0]
select select "71671"
select select "1230"
select select "tentative"
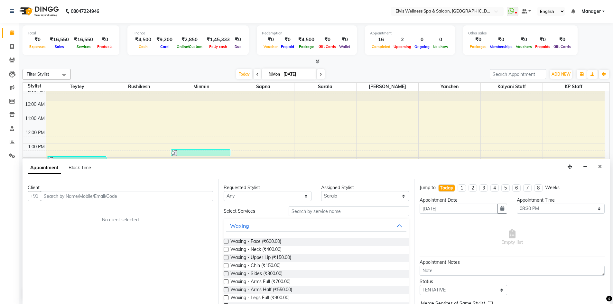
click at [156, 190] on div "Client" at bounding box center [120, 187] width 185 height 7
click at [154, 195] on input "text" at bounding box center [127, 196] width 172 height 10
type input "9654021890"
click at [197, 196] on span "Add Client" at bounding box center [200, 196] width 22 height 6
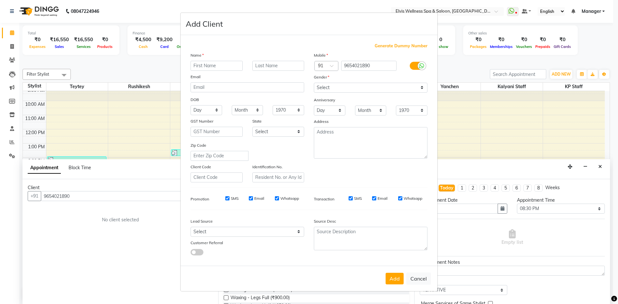
click at [217, 61] on input "text" at bounding box center [216, 66] width 52 height 10
click at [216, 63] on input "text" at bounding box center [216, 66] width 52 height 10
type input "harpreet"
click at [319, 81] on div "Gender" at bounding box center [319, 78] width 21 height 9
click at [321, 85] on select "Select Male Female Other Prefer Not To Say" at bounding box center [371, 88] width 114 height 10
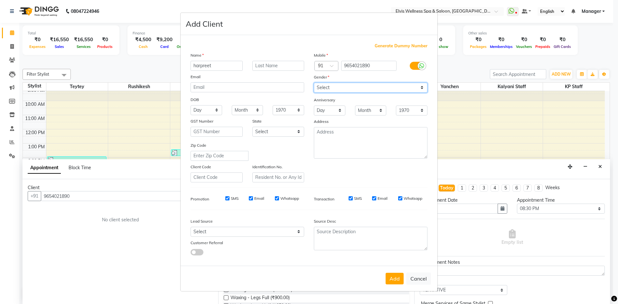
select select "male"
click at [314, 83] on select "Select Male Female Other Prefer Not To Say" at bounding box center [371, 88] width 114 height 10
click at [392, 279] on button "Add" at bounding box center [394, 279] width 18 height 12
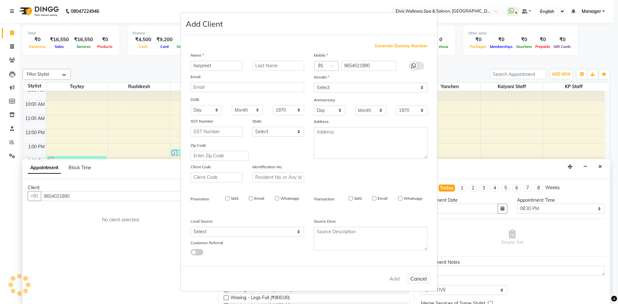
select select
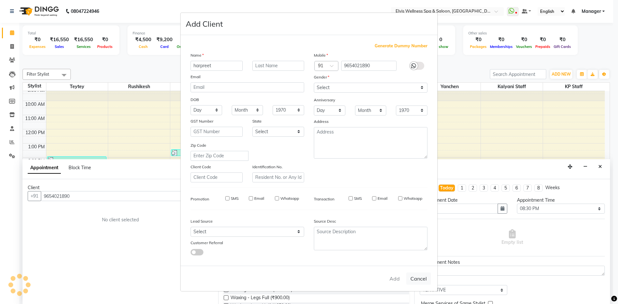
select select
checkbox input "false"
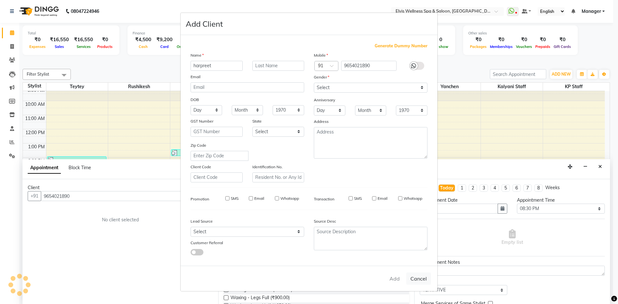
checkbox input "false"
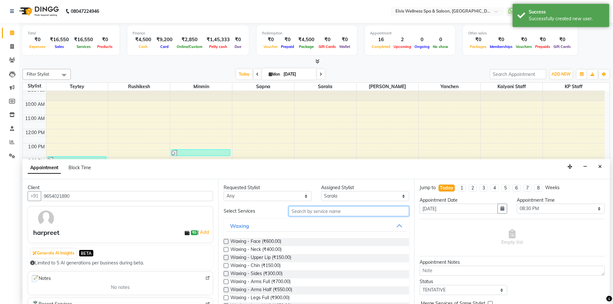
click at [316, 212] on input "text" at bounding box center [349, 211] width 120 height 10
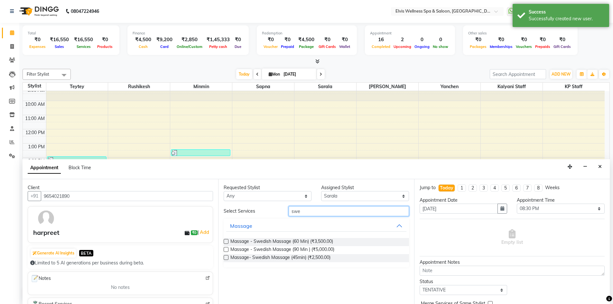
type input "swe"
click at [225, 242] on label at bounding box center [226, 241] width 5 height 5
click at [225, 242] on input "checkbox" at bounding box center [226, 242] width 4 height 4
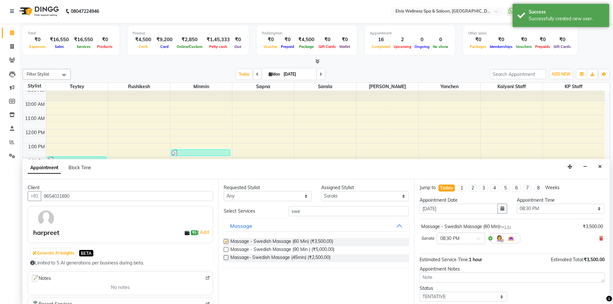
checkbox input "false"
click at [330, 194] on select "Select Kalyani Staff KP Staff Minmin Rushikesh Sapna Sarala SUMITRA Teytey Yanc…" at bounding box center [365, 196] width 88 height 10
select select "70667"
click at [321, 191] on select "Select Kalyani Staff KP Staff Minmin Rushikesh Sapna Sarala SUMITRA Teytey Yanc…" at bounding box center [365, 196] width 88 height 10
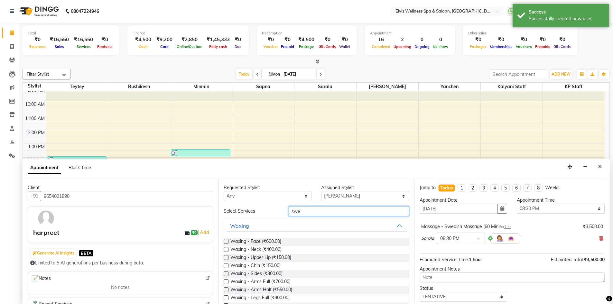
click at [306, 214] on input "swe" at bounding box center [349, 211] width 120 height 10
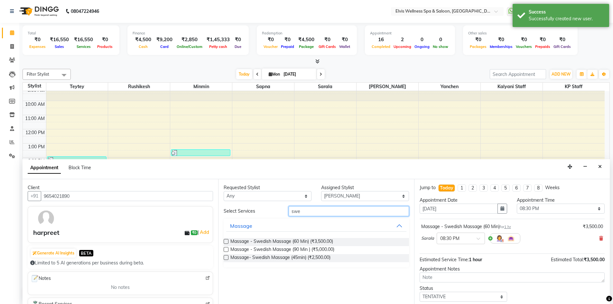
type input "swe"
click at [226, 242] on label at bounding box center [226, 241] width 5 height 5
click at [226, 242] on input "checkbox" at bounding box center [226, 242] width 4 height 4
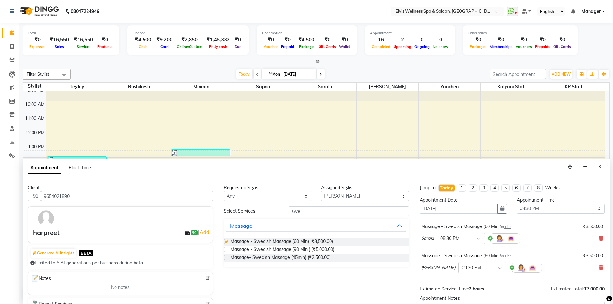
checkbox input "false"
click at [462, 240] on input "text" at bounding box center [454, 238] width 28 height 7
click at [458, 261] on div "08:15 PM" at bounding box center [461, 264] width 48 height 12
click at [484, 265] on div at bounding box center [482, 267] width 48 height 7
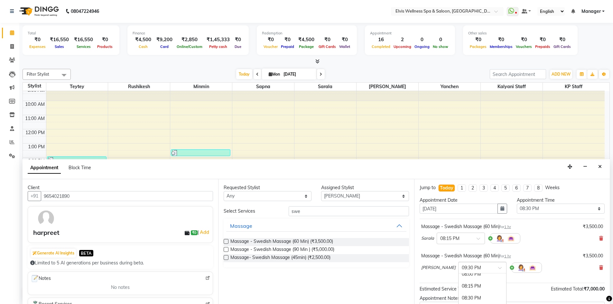
scroll to position [477, 0]
click at [462, 299] on div "08:15 PM" at bounding box center [482, 299] width 48 height 12
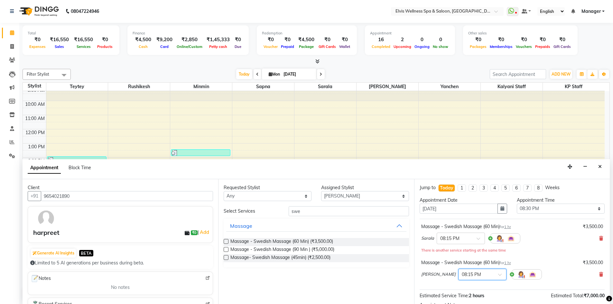
scroll to position [74, 0]
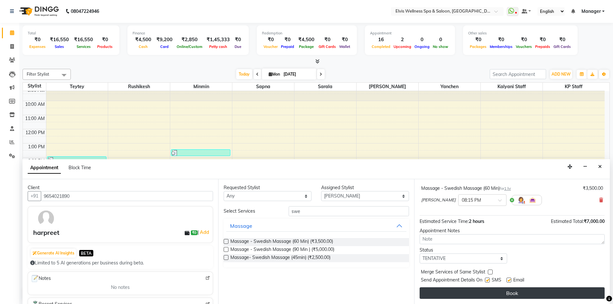
click at [511, 291] on button "Book" at bounding box center [512, 293] width 185 height 12
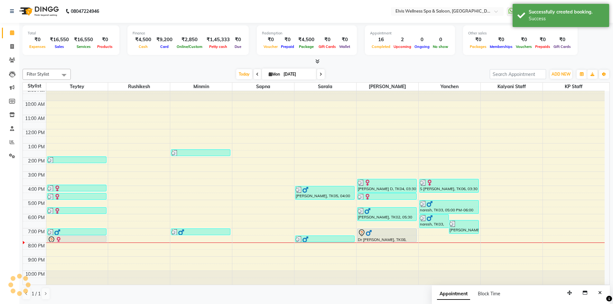
scroll to position [0, 0]
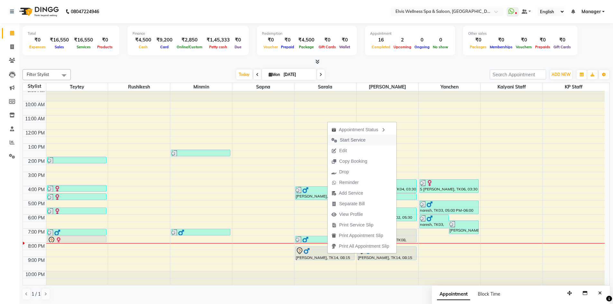
click at [351, 141] on span "Start Service" at bounding box center [353, 140] width 26 height 7
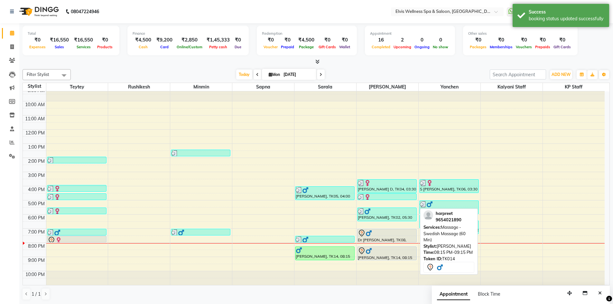
click at [371, 253] on img at bounding box center [369, 251] width 6 height 6
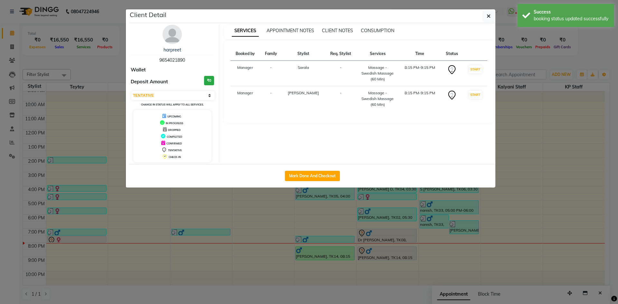
select select "select"
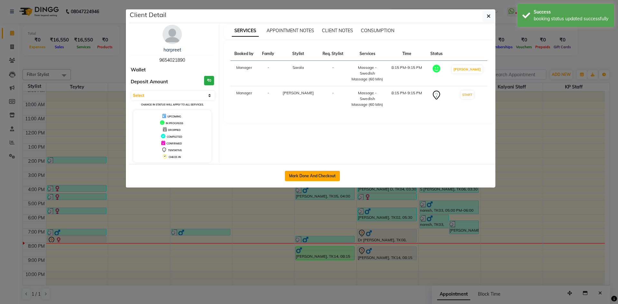
click at [327, 178] on button "Mark Done And Checkout" at bounding box center [312, 176] width 55 height 10
select select "service"
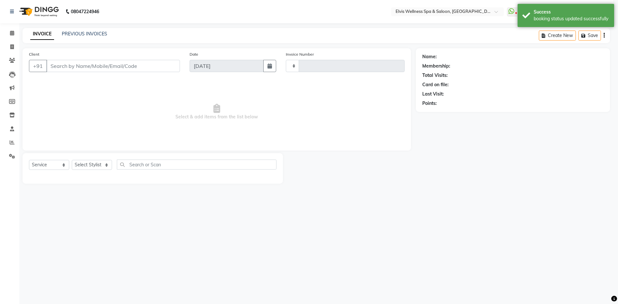
type input "1545"
select select "6269"
type input "9654021890"
select select "71671"
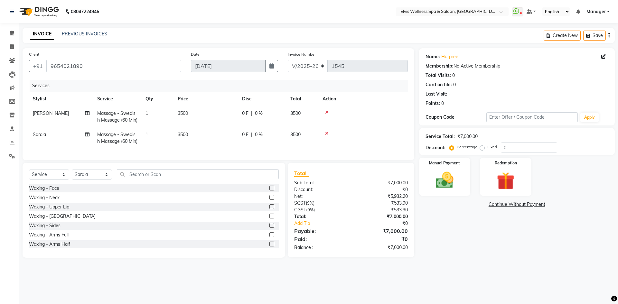
click at [204, 118] on td "3500" at bounding box center [206, 116] width 64 height 21
select select "70667"
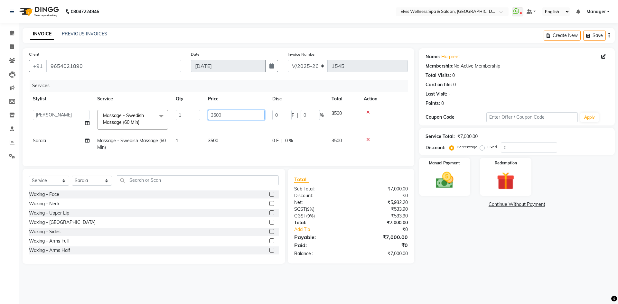
drag, startPoint x: 227, startPoint y: 115, endPoint x: 180, endPoint y: 112, distance: 47.4
click at [180, 112] on tr "Jitendra Bhandari Kalyani Staff KP Staff Manager Minmin Rushikesh Sapna Sarala …" at bounding box center [218, 119] width 379 height 27
type input "2500"
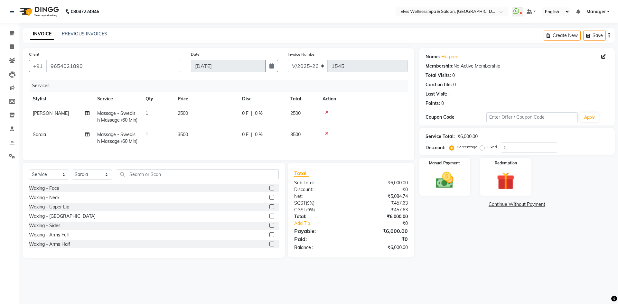
click at [235, 140] on td "3500" at bounding box center [206, 137] width 64 height 21
select select "71671"
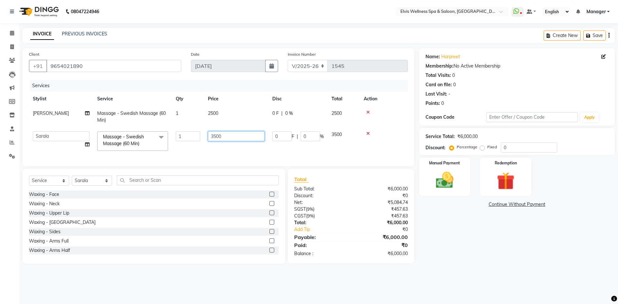
drag, startPoint x: 237, startPoint y: 136, endPoint x: 190, endPoint y: 134, distance: 46.7
click at [192, 134] on tr "Jitendra Bhandari Kalyani Staff KP Staff Manager Minmin Rushikesh Sapna Sarala …" at bounding box center [218, 140] width 379 height 27
type input "2500"
click at [245, 148] on tr "Jitendra Bhandari Kalyani Staff KP Staff Manager Minmin Rushikesh Sapna Sarala …" at bounding box center [218, 140] width 379 height 27
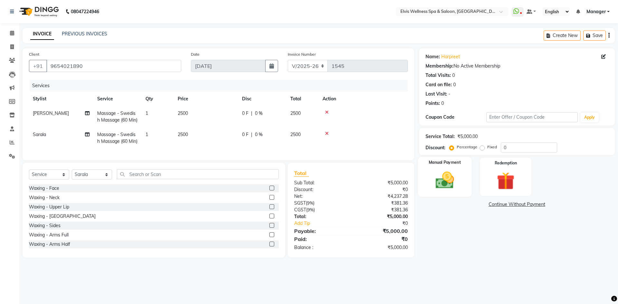
click at [448, 183] on img at bounding box center [445, 180] width 30 height 21
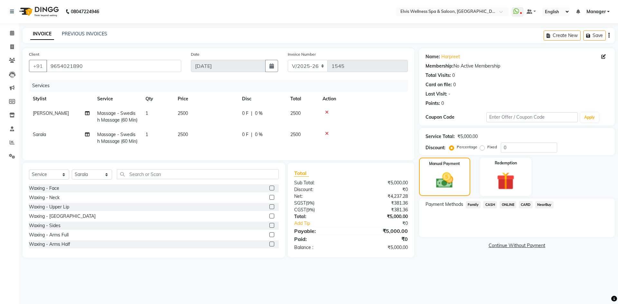
click at [492, 202] on span "CASH" at bounding box center [490, 204] width 14 height 7
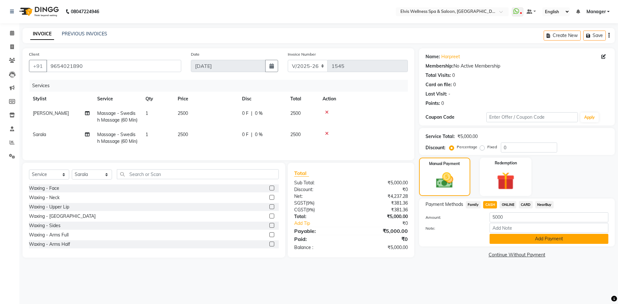
click at [506, 242] on button "Add Payment" at bounding box center [548, 239] width 119 height 10
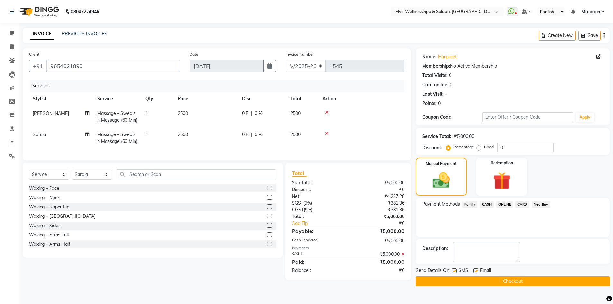
click at [521, 283] on button "Checkout" at bounding box center [513, 281] width 194 height 10
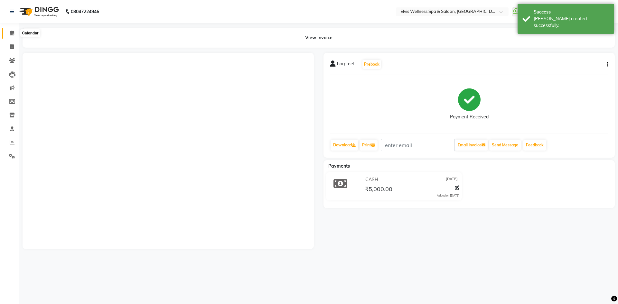
click at [7, 31] on span at bounding box center [11, 33] width 11 height 7
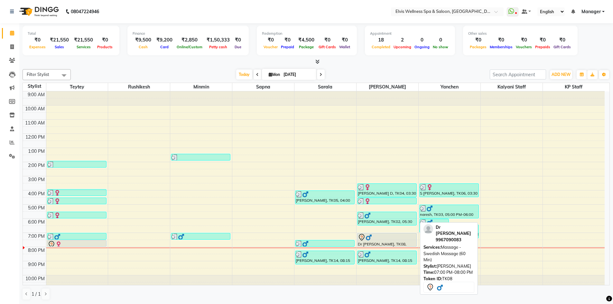
click at [381, 242] on div "Dr [PERSON_NAME], TK08, 07:00 PM-08:00 PM, Massage - Swedish Massage (60 Min)" at bounding box center [386, 239] width 59 height 13
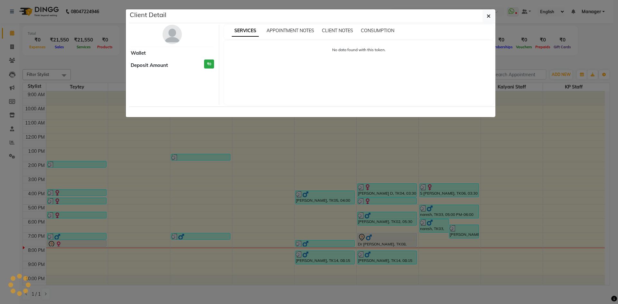
select select "7"
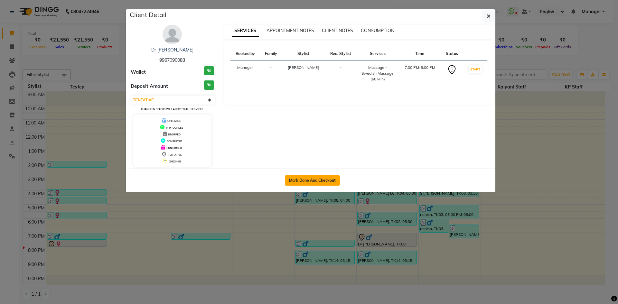
click at [315, 181] on button "Mark Done And Checkout" at bounding box center [312, 180] width 55 height 10
select select "service"
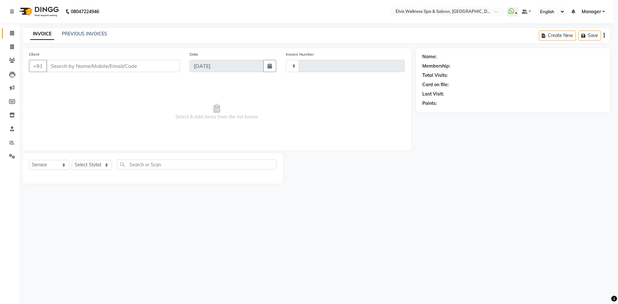
type input "1546"
select select "6269"
type input "9967090083"
select select "70667"
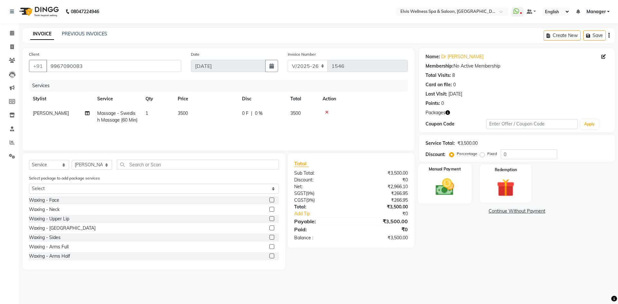
click at [434, 183] on img at bounding box center [445, 186] width 30 height 21
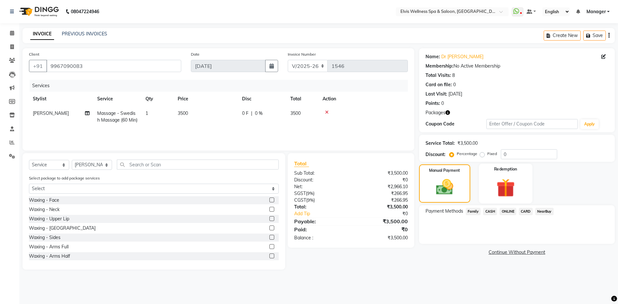
click at [513, 195] on img at bounding box center [505, 187] width 30 height 23
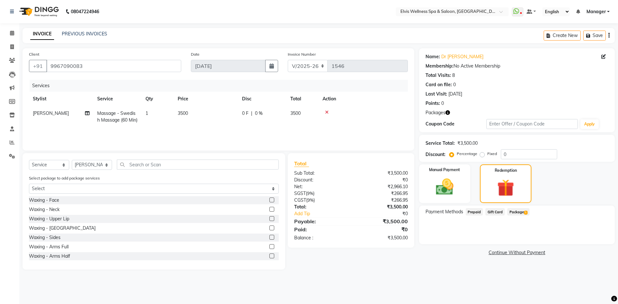
click at [524, 214] on span "1" at bounding box center [526, 213] width 4 height 4
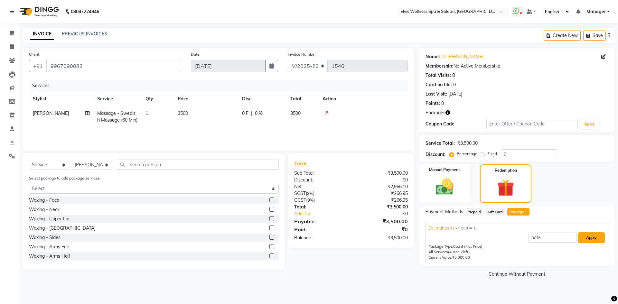
click at [586, 240] on button "Apply" at bounding box center [591, 237] width 27 height 11
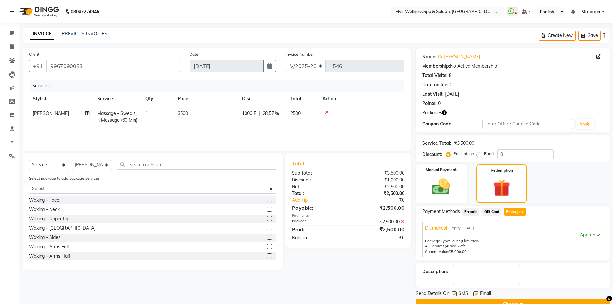
scroll to position [15, 0]
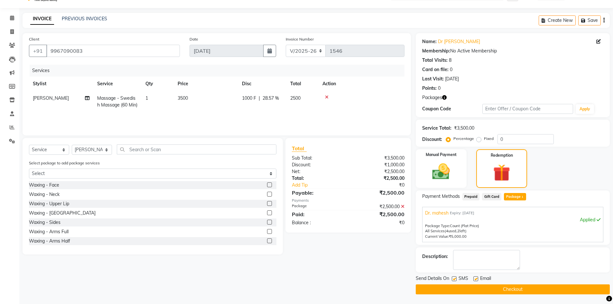
click at [528, 288] on button "Checkout" at bounding box center [513, 289] width 194 height 10
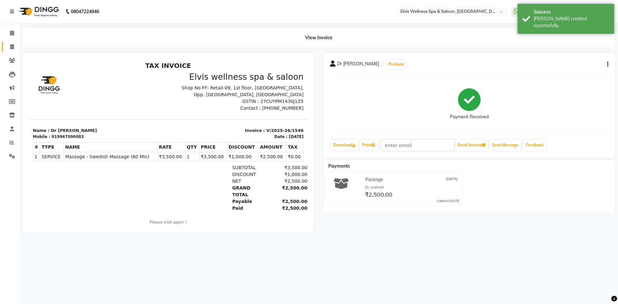
click at [9, 43] on span at bounding box center [11, 46] width 11 height 7
select select "service"
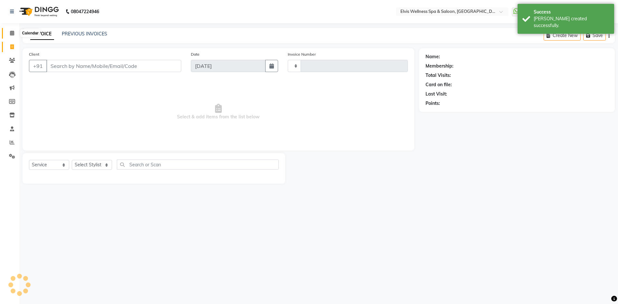
click at [12, 35] on icon at bounding box center [12, 33] width 4 height 5
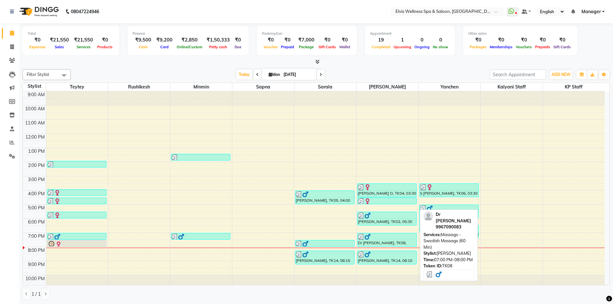
click at [364, 237] on img at bounding box center [367, 237] width 6 height 6
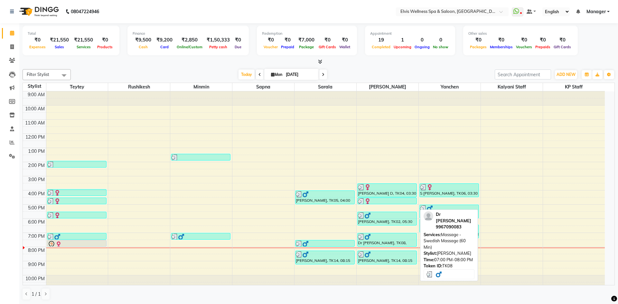
select select "3"
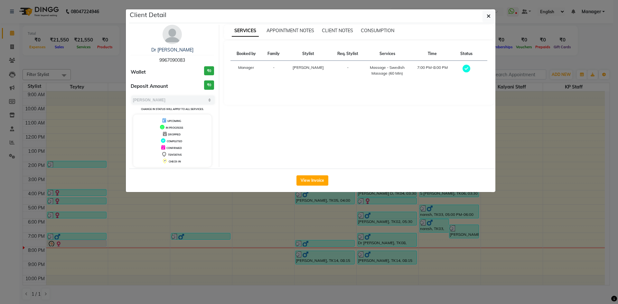
click at [174, 37] on img at bounding box center [171, 34] width 19 height 19
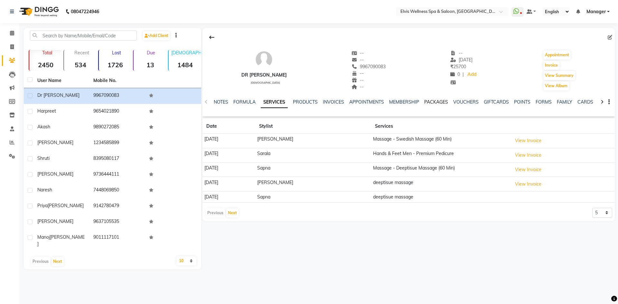
click at [442, 102] on link "PACKAGES" at bounding box center [436, 102] width 24 height 6
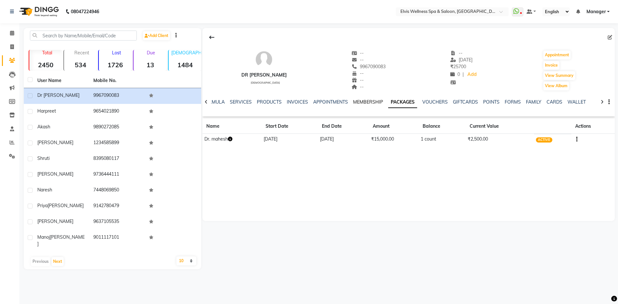
click at [372, 100] on link "MEMBERSHIP" at bounding box center [368, 102] width 30 height 6
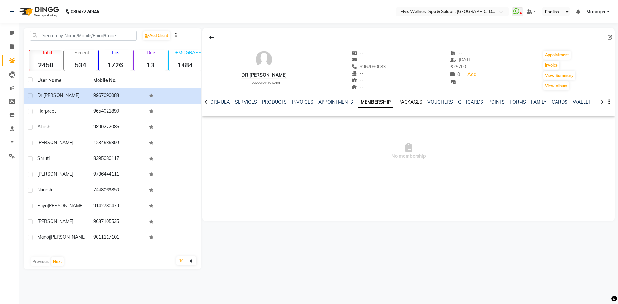
click at [408, 100] on link "PACKAGES" at bounding box center [410, 102] width 24 height 6
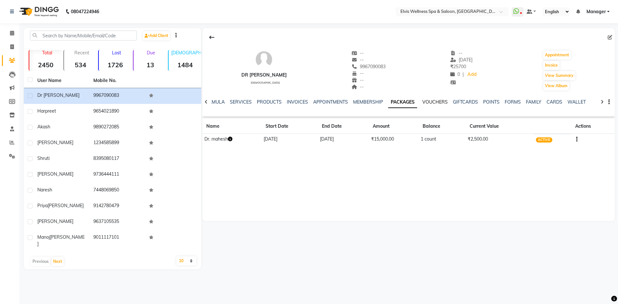
click at [436, 103] on link "VOUCHERS" at bounding box center [434, 102] width 25 height 6
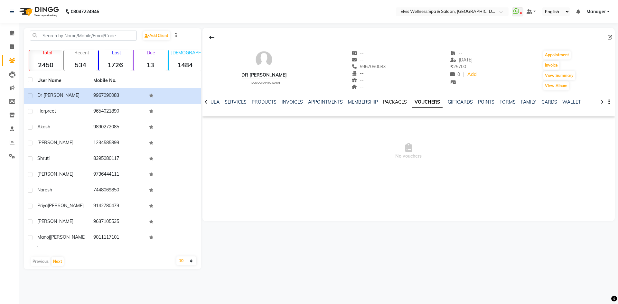
click at [391, 100] on link "PACKAGES" at bounding box center [395, 102] width 24 height 6
click at [370, 101] on link "MEMBERSHIP" at bounding box center [368, 102] width 30 height 6
click at [351, 104] on ul "NOTES FORMULA SERVICES PRODUCTS INVOICES APPOINTMENTS MEMBERSHIP PACKAGES VOUCH…" at bounding box center [392, 102] width 408 height 7
click at [340, 104] on link "APPOINTMENTS" at bounding box center [335, 102] width 35 height 6
click at [312, 102] on link "INVOICES" at bounding box center [307, 102] width 21 height 6
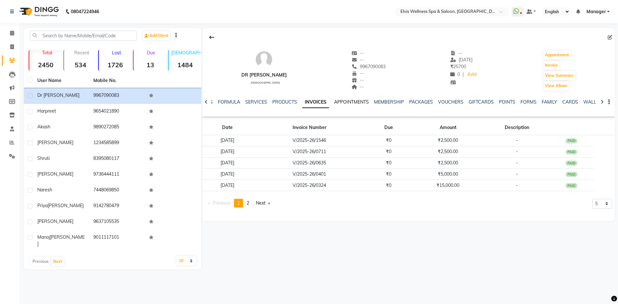
click at [350, 102] on link "APPOINTMENTS" at bounding box center [351, 102] width 35 height 6
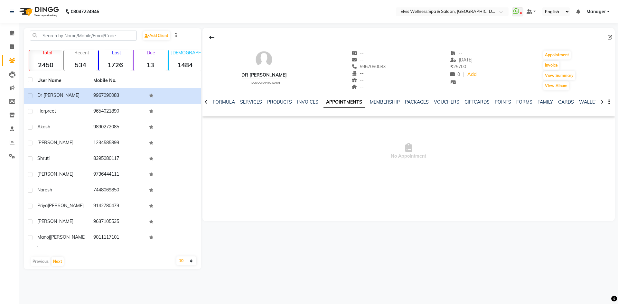
click at [307, 99] on div "INVOICES" at bounding box center [307, 102] width 21 height 7
click at [305, 103] on link "INVOICES" at bounding box center [307, 102] width 21 height 6
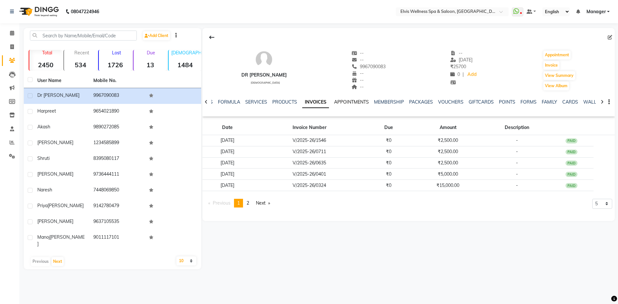
click at [358, 102] on link "APPOINTMENTS" at bounding box center [351, 102] width 35 height 6
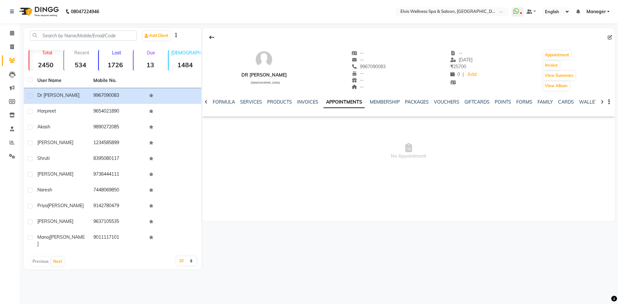
click at [319, 103] on ul "NOTES FORMULA SERVICES PRODUCTS INVOICES APPOINTMENTS MEMBERSHIP PACKAGES VOUCH…" at bounding box center [397, 102] width 409 height 7
click at [307, 102] on link "INVOICES" at bounding box center [307, 102] width 21 height 6
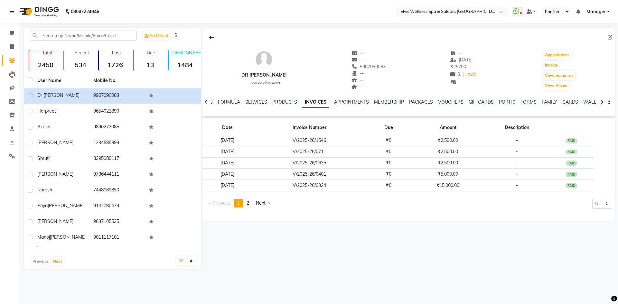
click at [253, 103] on link "SERVICES" at bounding box center [256, 102] width 22 height 6
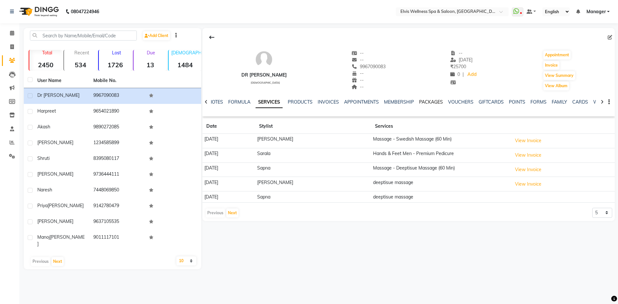
click at [428, 104] on link "PACKAGES" at bounding box center [431, 102] width 24 height 6
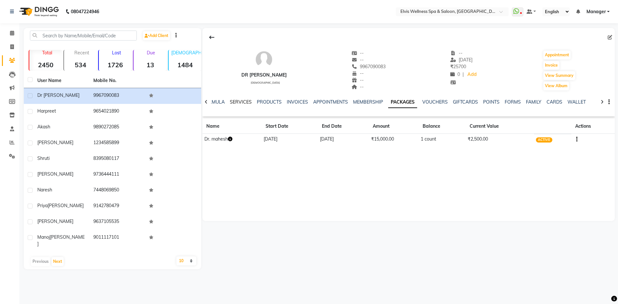
click at [242, 100] on link "SERVICES" at bounding box center [241, 102] width 22 height 6
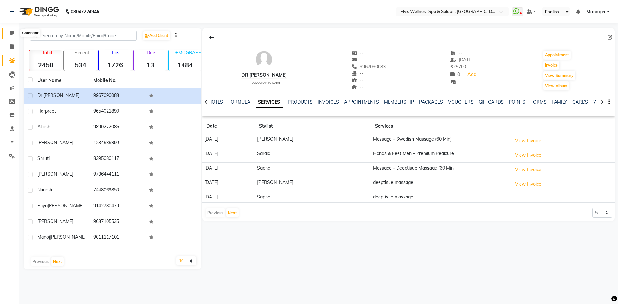
click at [9, 32] on span at bounding box center [11, 33] width 11 height 7
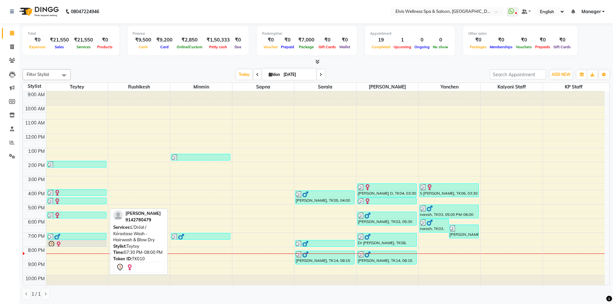
click at [85, 244] on div at bounding box center [77, 245] width 58 height 8
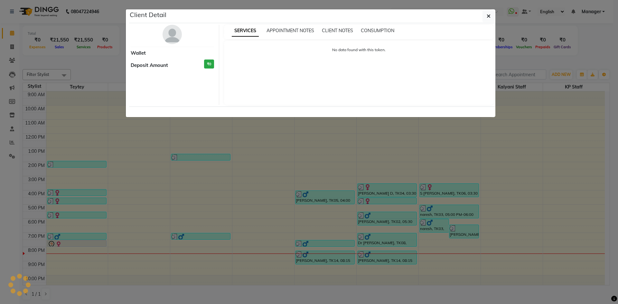
select select "7"
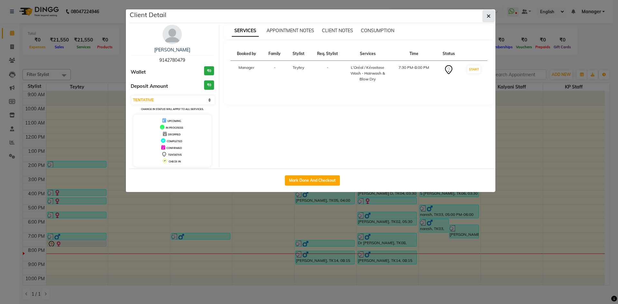
click at [494, 18] on button "button" at bounding box center [488, 16] width 12 height 12
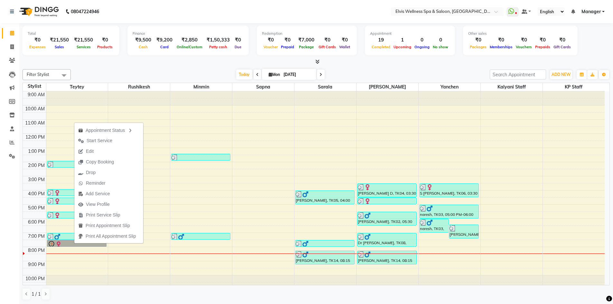
click at [108, 276] on div at bounding box center [139, 282] width 62 height 14
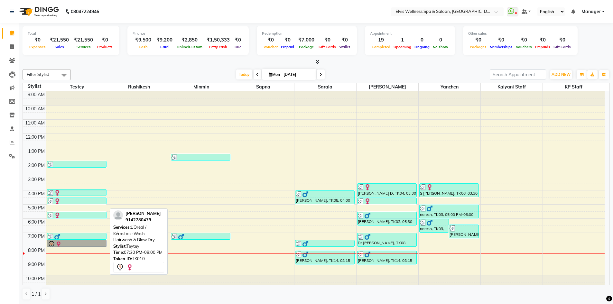
click at [79, 245] on link "[PERSON_NAME], TK10, 07:30 PM-08:00 PM, L’Oréal / Kérastase Wash - Hairwash & B…" at bounding box center [77, 243] width 60 height 7
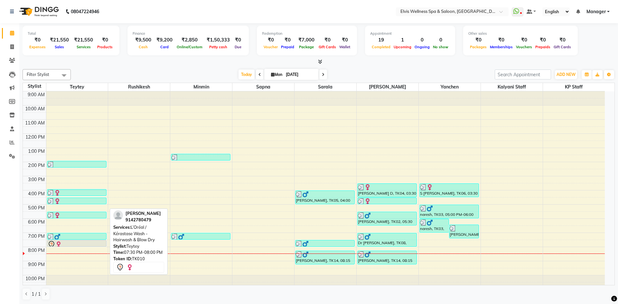
select select "7"
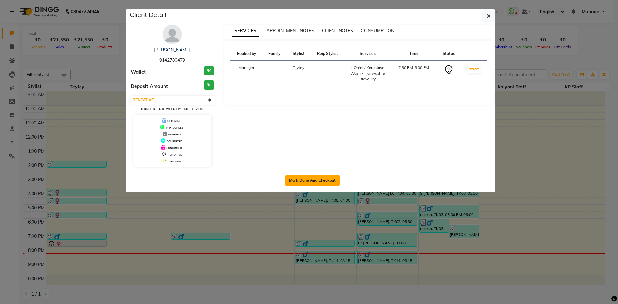
click at [305, 184] on button "Mark Done And Checkout" at bounding box center [312, 180] width 55 height 10
select select "6269"
select select "service"
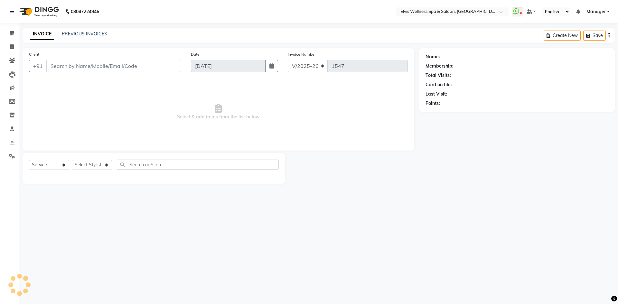
type input "9142780479"
select select "46562"
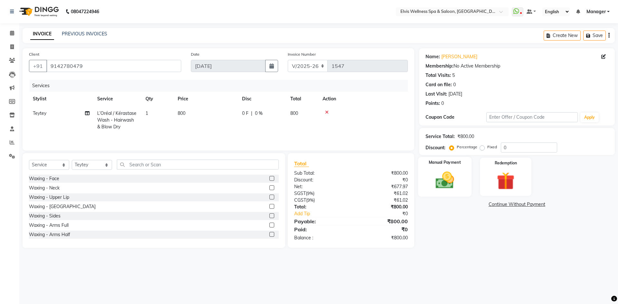
click at [445, 180] on img at bounding box center [445, 180] width 30 height 21
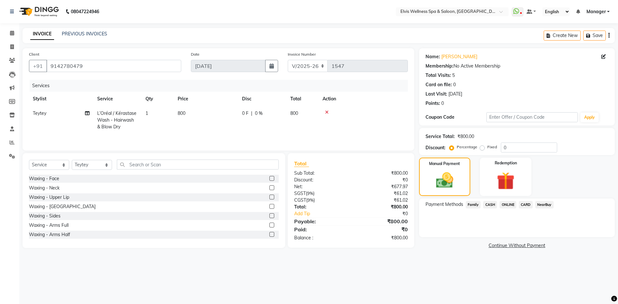
click at [489, 204] on span "CASH" at bounding box center [490, 204] width 14 height 7
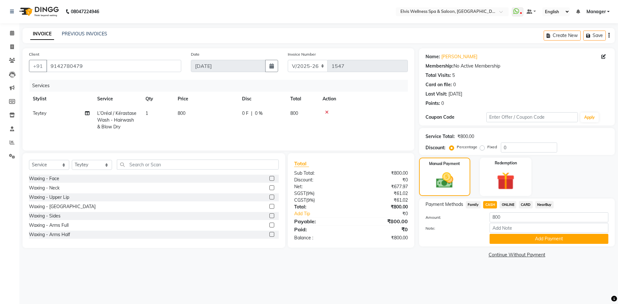
click at [508, 204] on span "ONLINE" at bounding box center [507, 204] width 17 height 7
click at [531, 241] on button "Add Payment" at bounding box center [548, 239] width 119 height 10
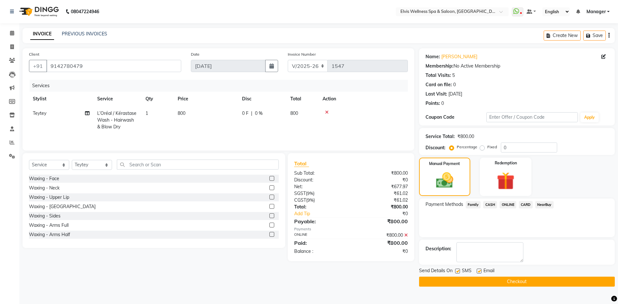
click at [510, 283] on button "Checkout" at bounding box center [517, 282] width 196 height 10
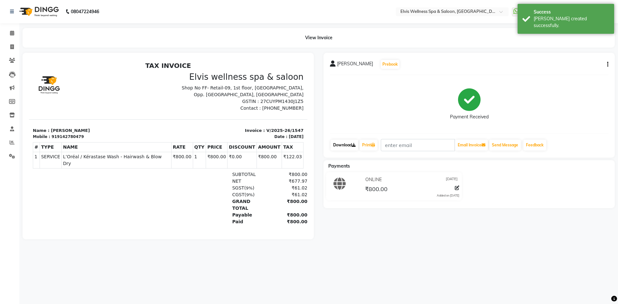
click at [340, 145] on link "Download" at bounding box center [344, 145] width 28 height 11
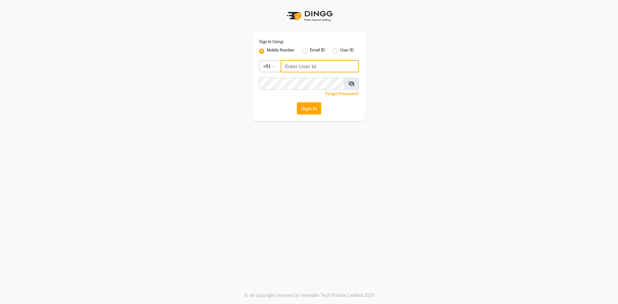
click at [306, 68] on input "Username" at bounding box center [320, 66] width 78 height 12
type input "8484088894"
click at [297, 102] on button "Sign In" at bounding box center [309, 108] width 24 height 12
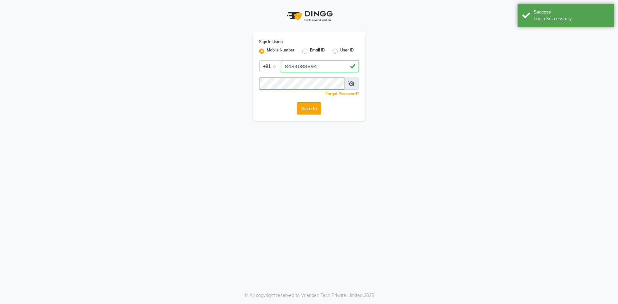
click at [319, 114] on button "Sign In" at bounding box center [309, 108] width 24 height 12
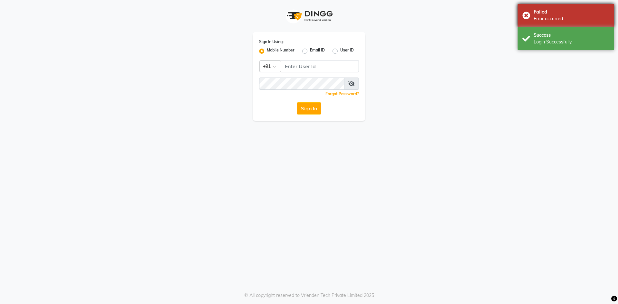
click at [525, 16] on div "Failed Error occurred" at bounding box center [565, 15] width 97 height 23
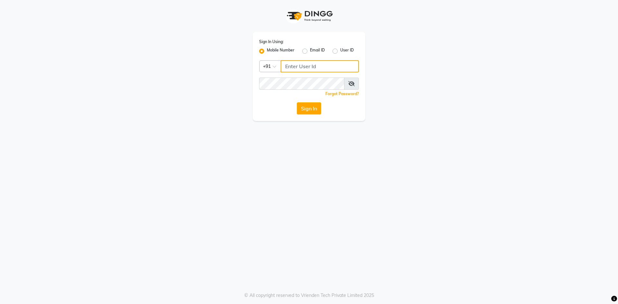
click at [301, 68] on input "Username" at bounding box center [320, 66] width 78 height 12
type input "8484088894"
click at [304, 111] on button "Sign In" at bounding box center [309, 108] width 24 height 12
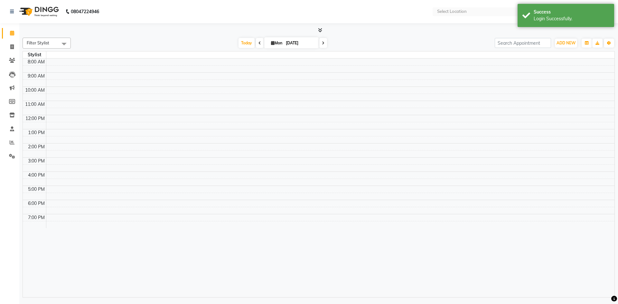
select select "en"
